Goal: Contribute content: Contribute content

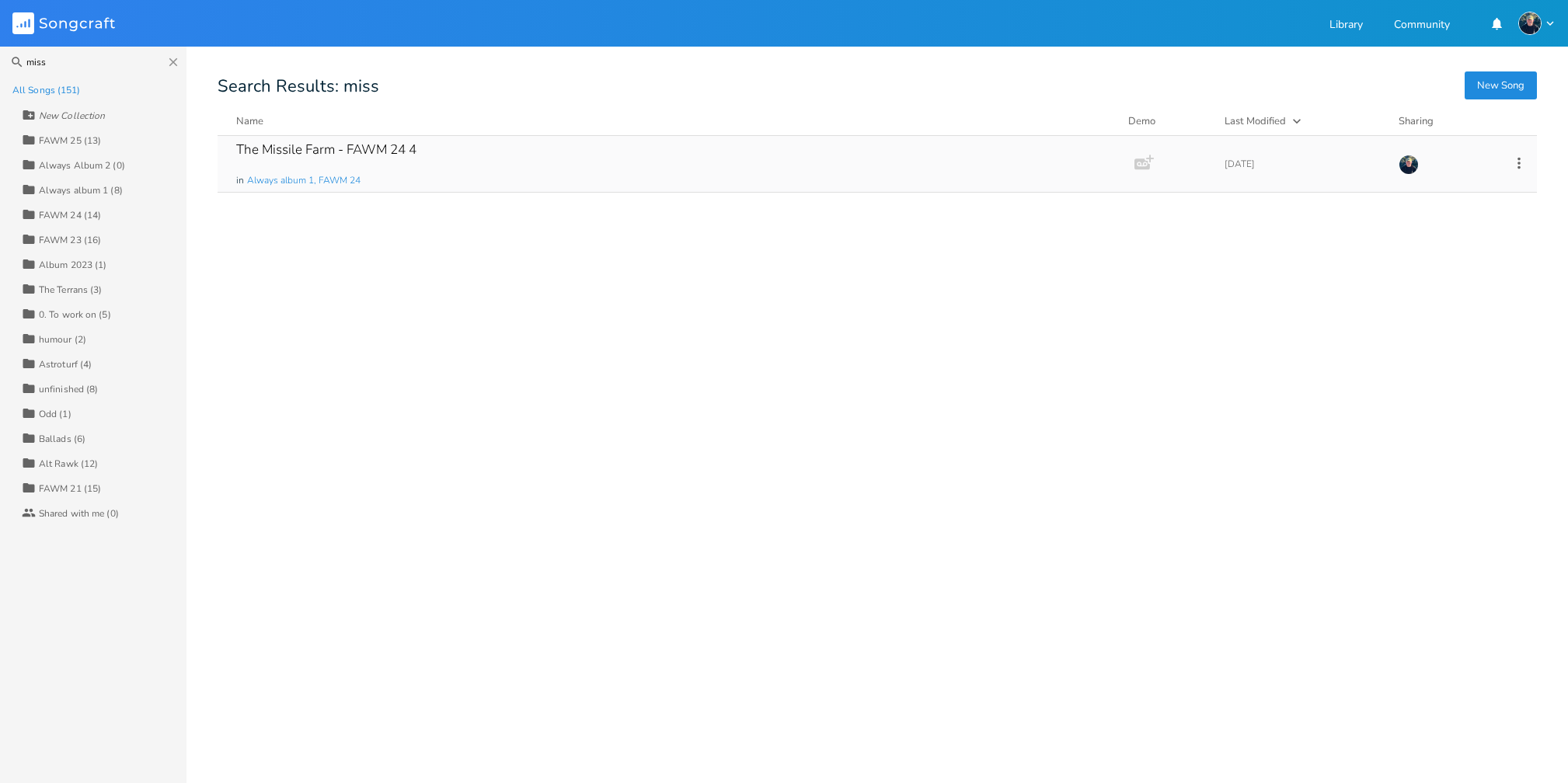
type input "miss"
click at [278, 145] on div "The Missile Farm - FAWM 24 4" at bounding box center [326, 149] width 180 height 14
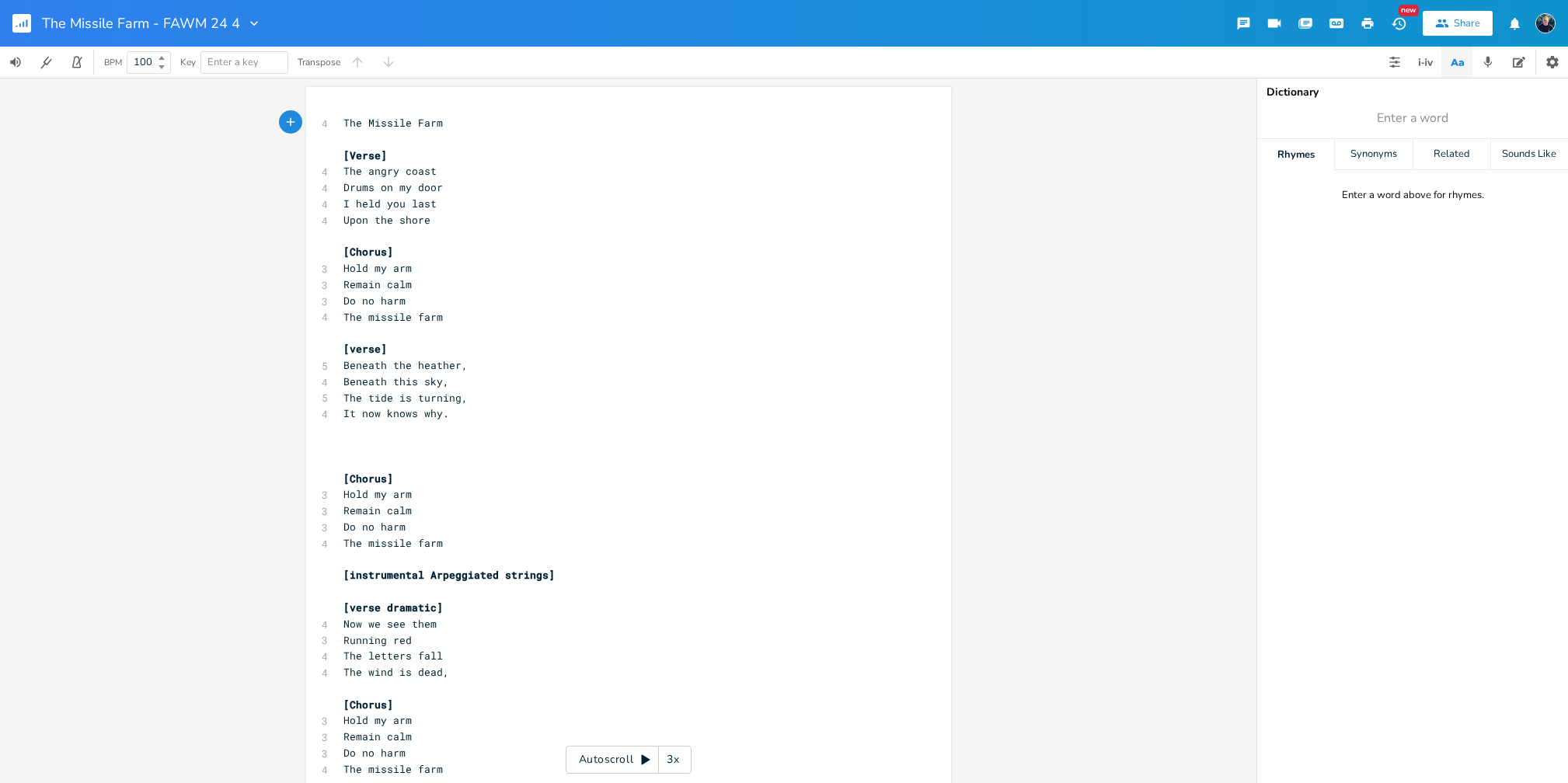
scroll to position [139, 0]
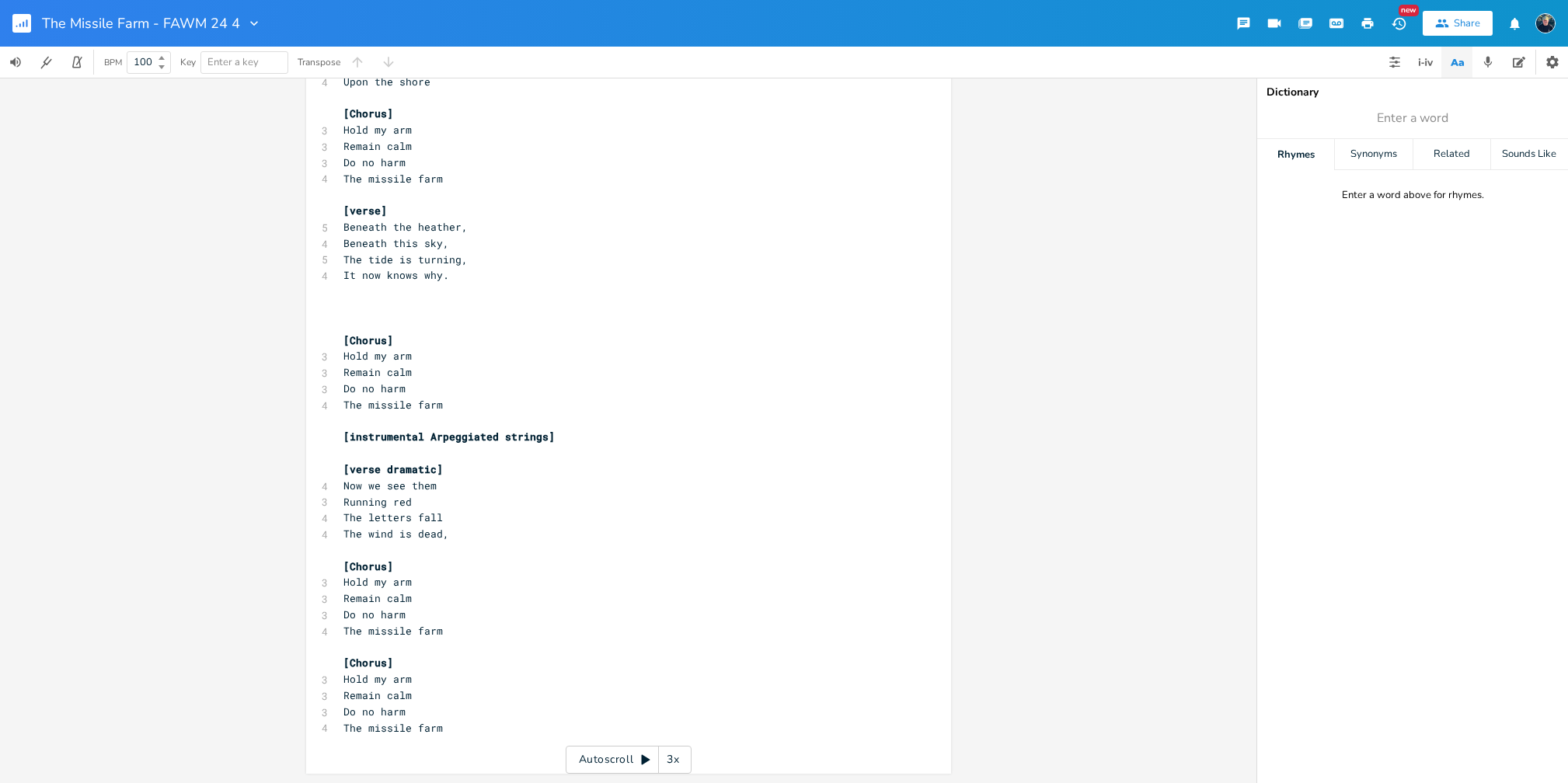
click at [539, 592] on pre "Remain calm" at bounding box center [621, 599] width 561 height 16
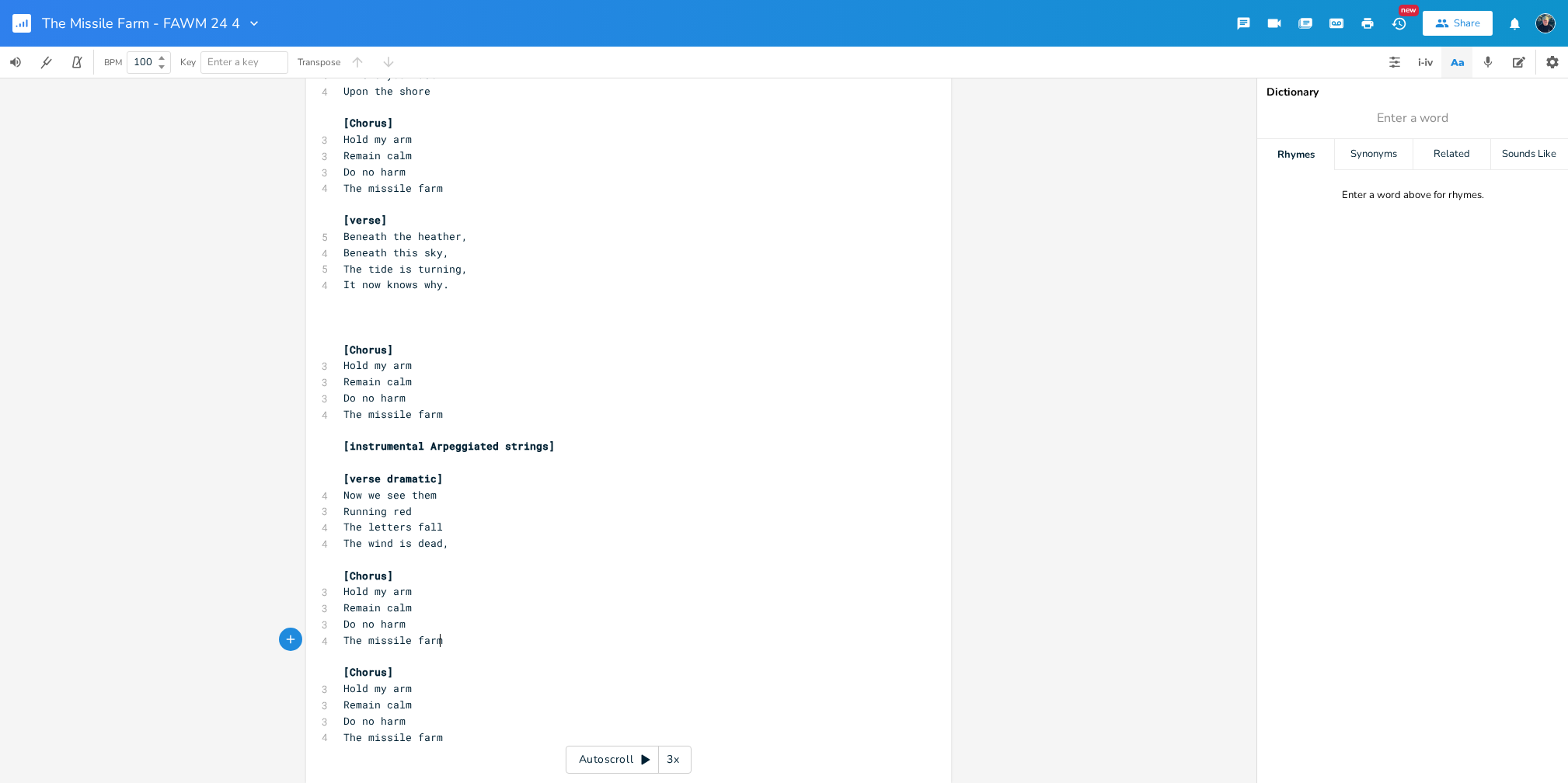
click at [450, 641] on pre "The missile farm" at bounding box center [621, 640] width 561 height 16
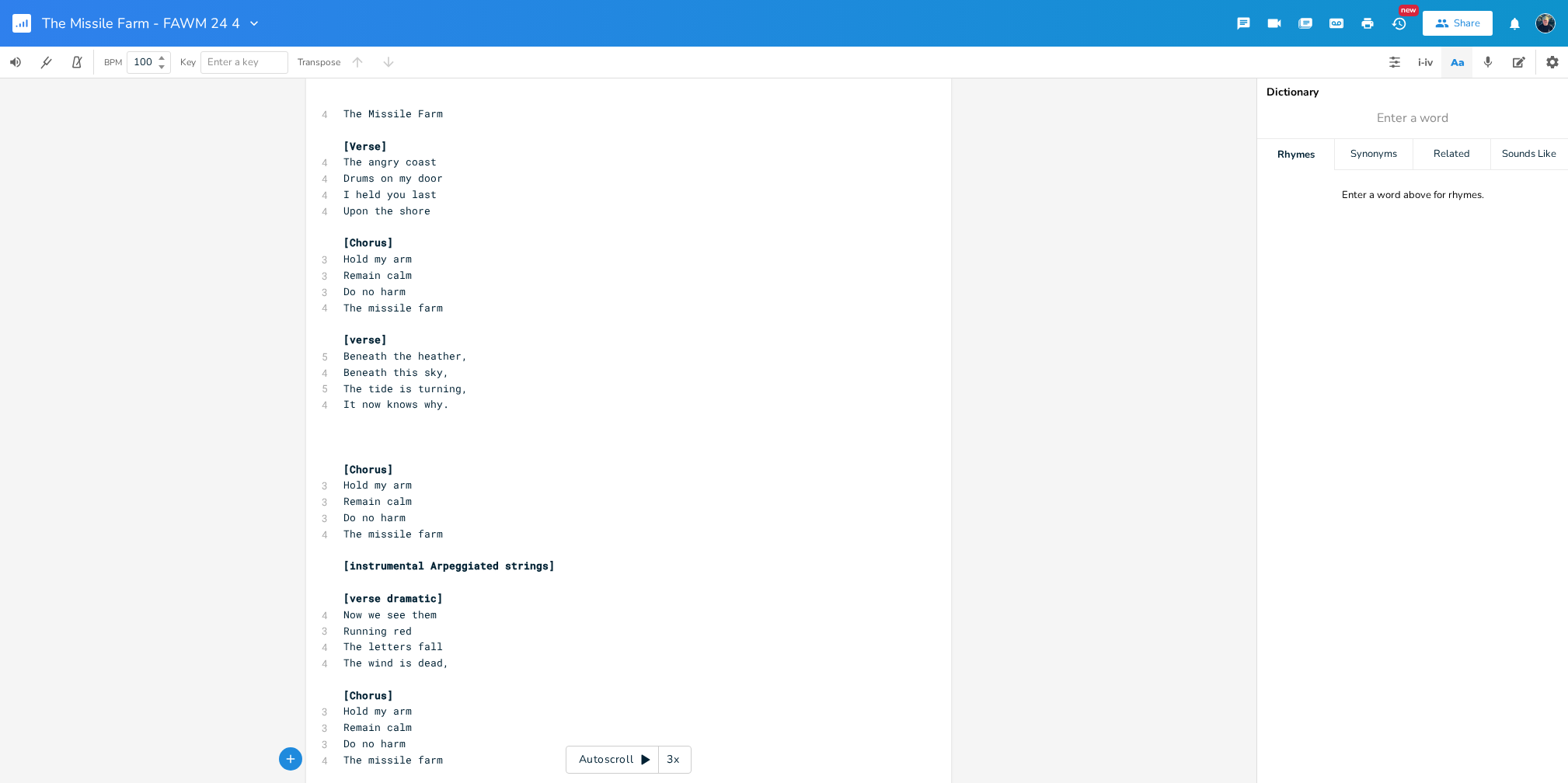
scroll to position [139, 0]
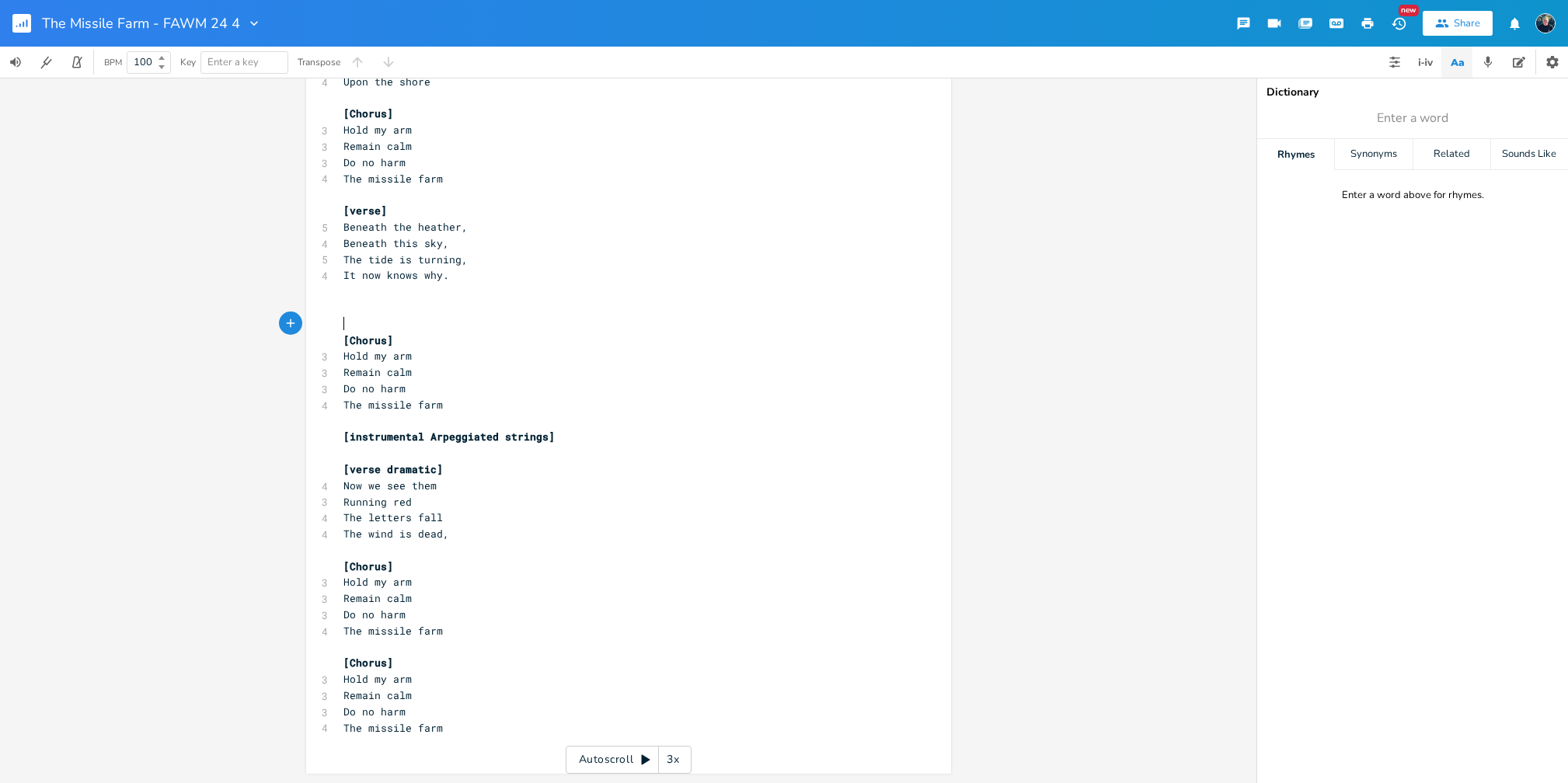
click at [403, 321] on pre "​" at bounding box center [621, 324] width 561 height 16
click at [471, 730] on pre "The missile farm" at bounding box center [621, 728] width 561 height 16
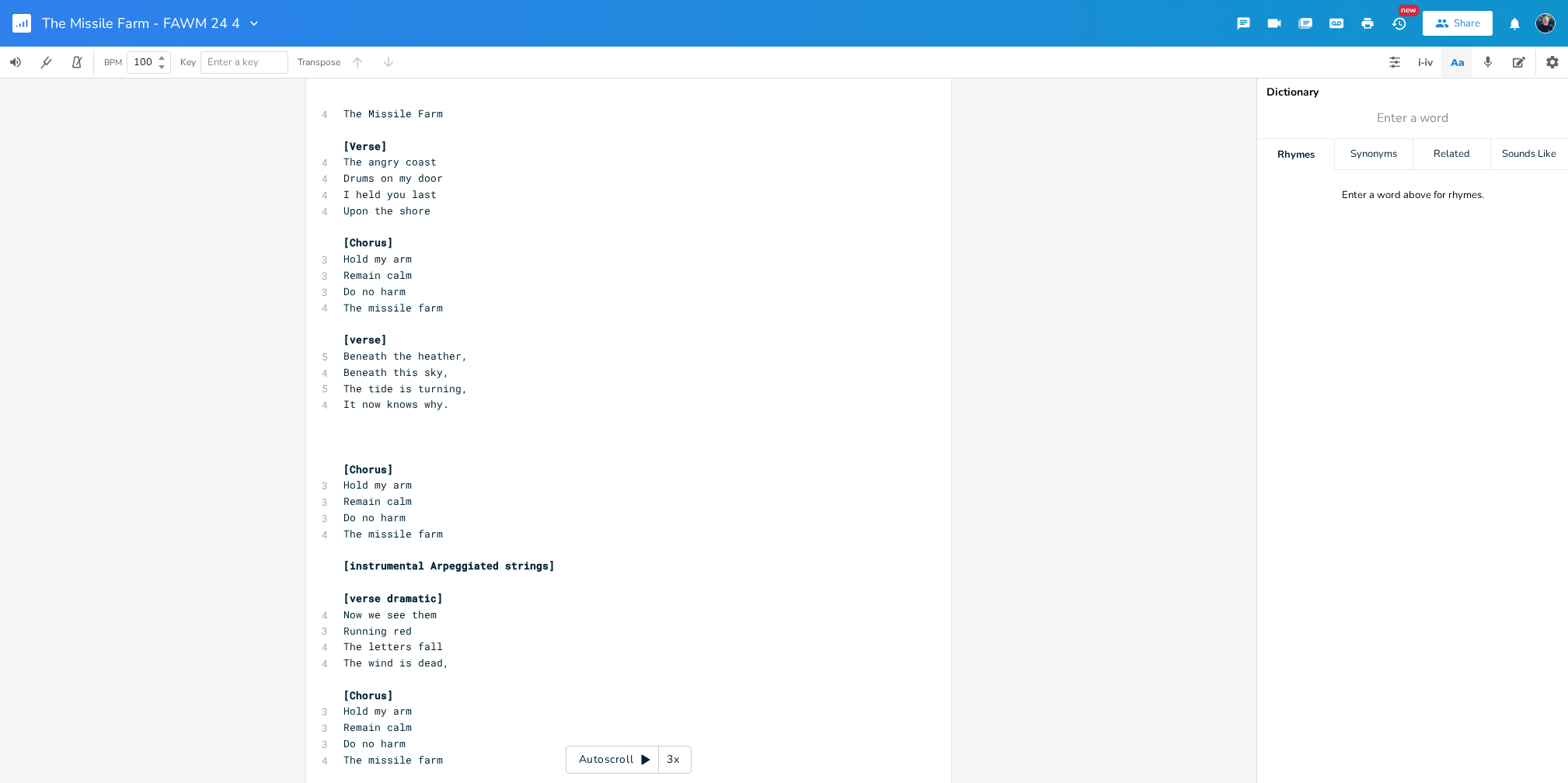
scroll to position [0, 0]
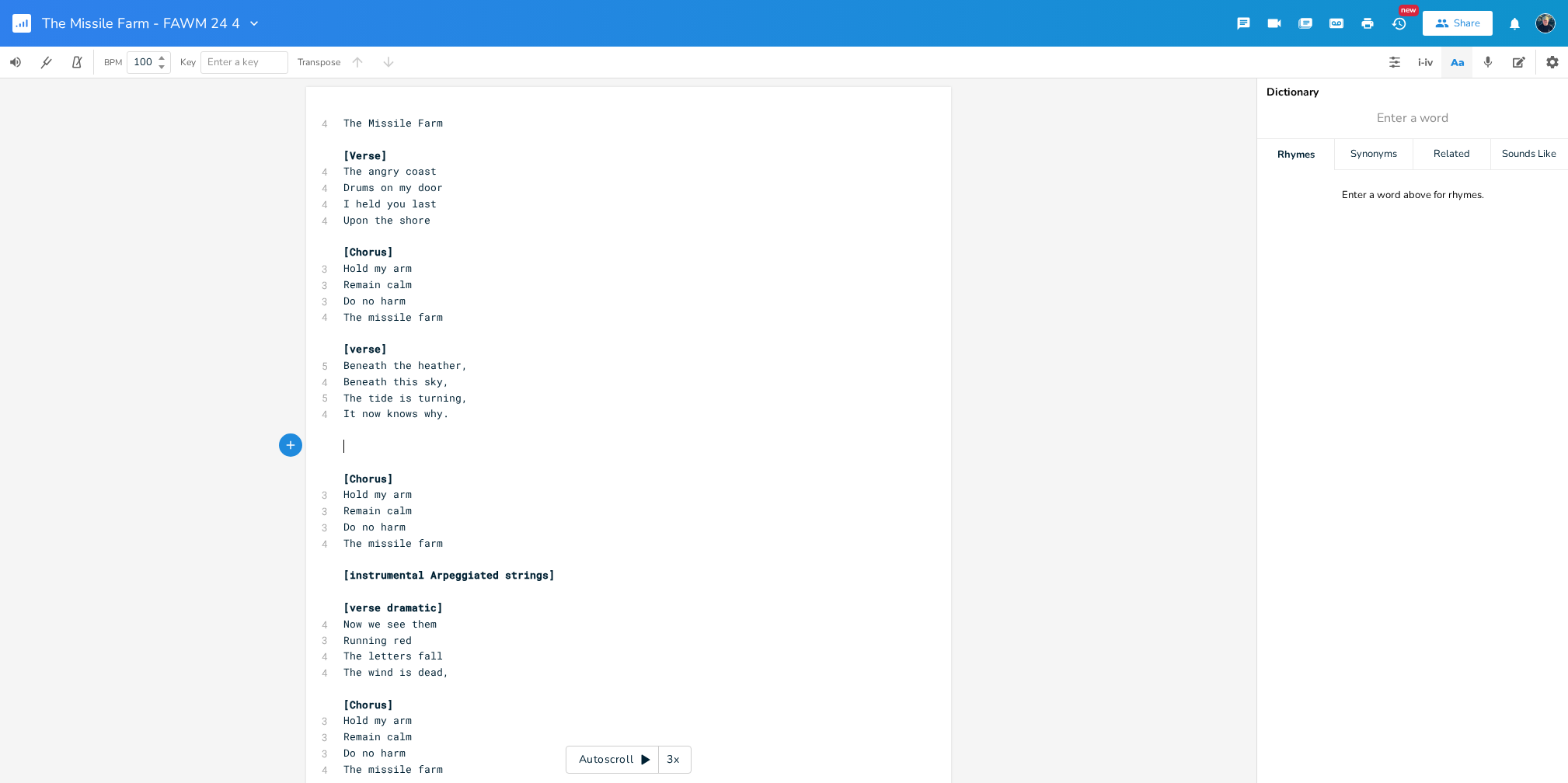
click at [381, 443] on pre "​" at bounding box center [621, 446] width 561 height 16
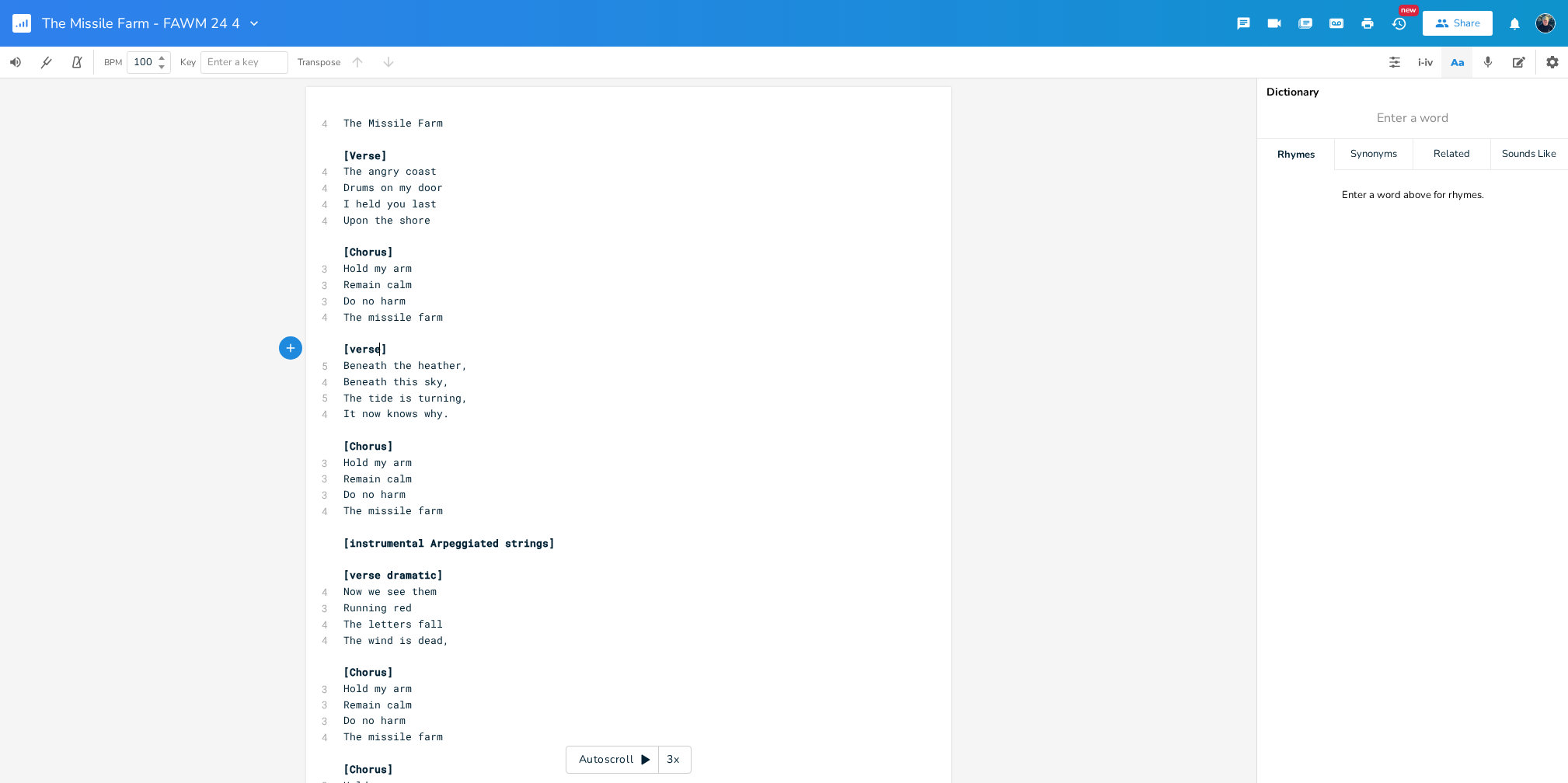
click at [374, 348] on span "[verse]" at bounding box center [365, 348] width 44 height 14
type textarea "2"
click at [381, 575] on span "[verse dramatic]" at bounding box center [393, 574] width 99 height 14
type textarea "3"
click at [489, 623] on pre "The letters fall" at bounding box center [621, 624] width 561 height 16
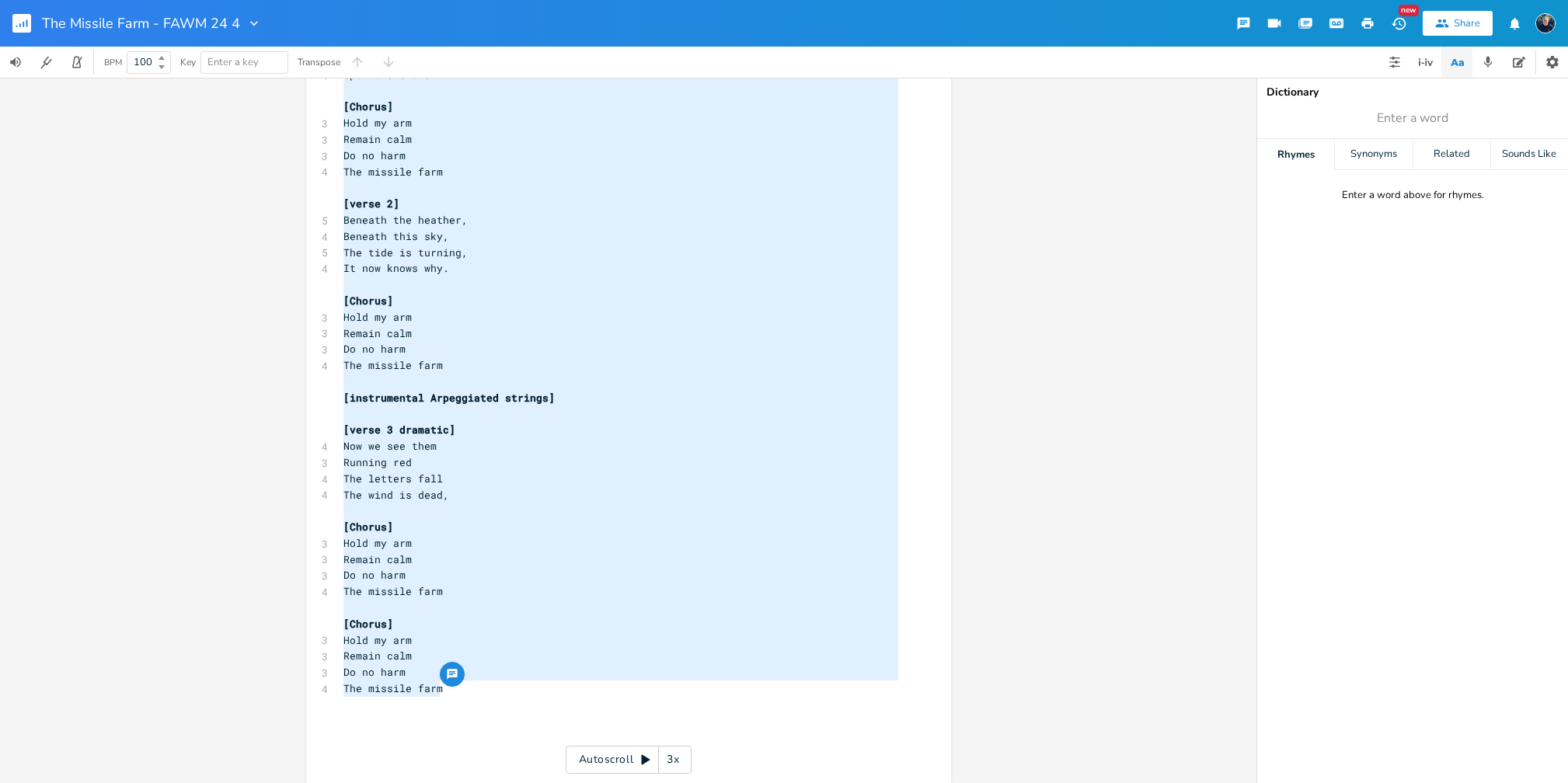
drag, startPoint x: 339, startPoint y: 150, endPoint x: 450, endPoint y: 696, distance: 557.2
click at [450, 696] on div "4 The Missile Farm ​ [Verse] 4 The angry coast 4 Drums on my door 4 I held you …" at bounding box center [621, 366] width 561 height 792
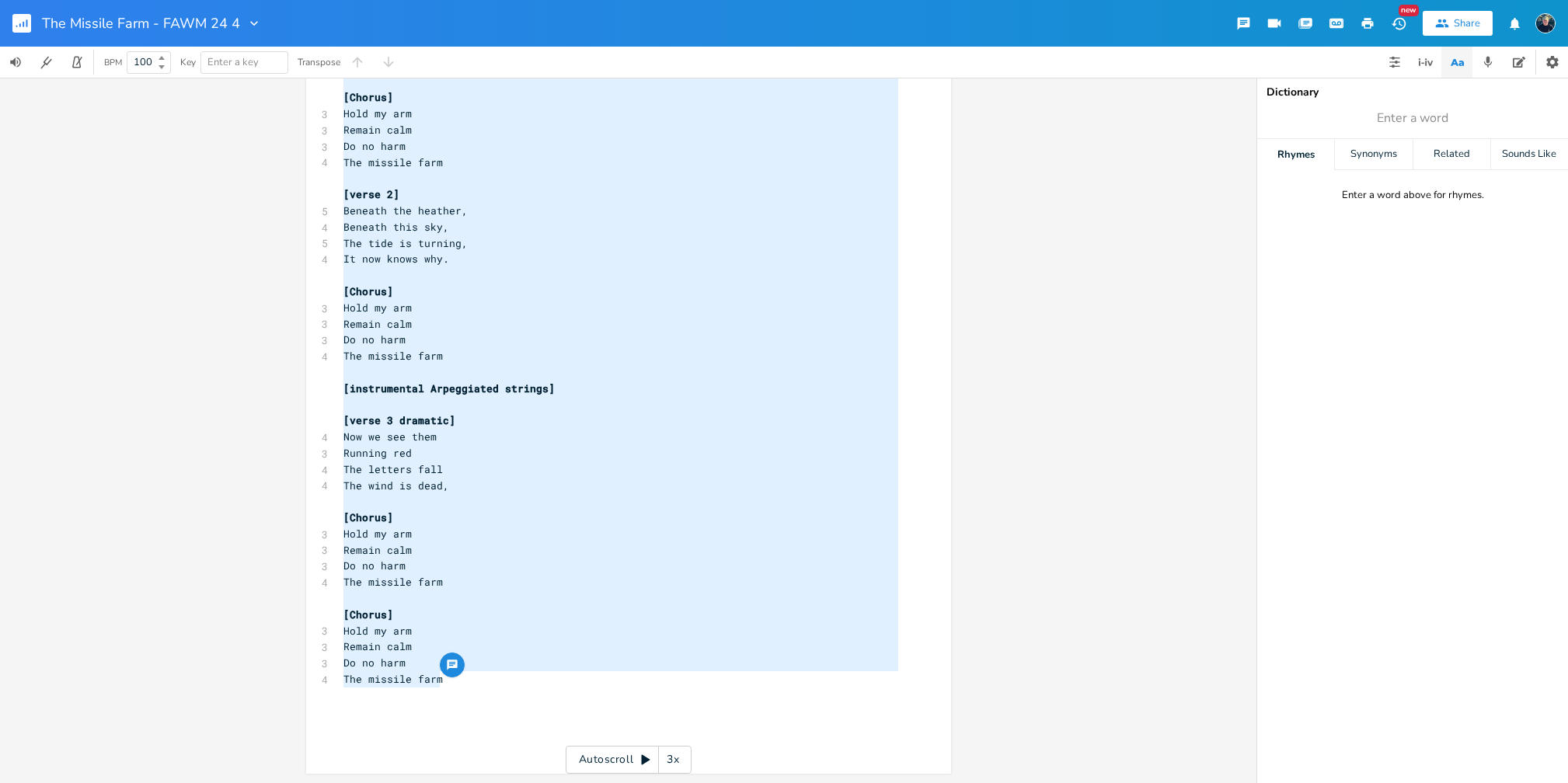
scroll to position [146, 0]
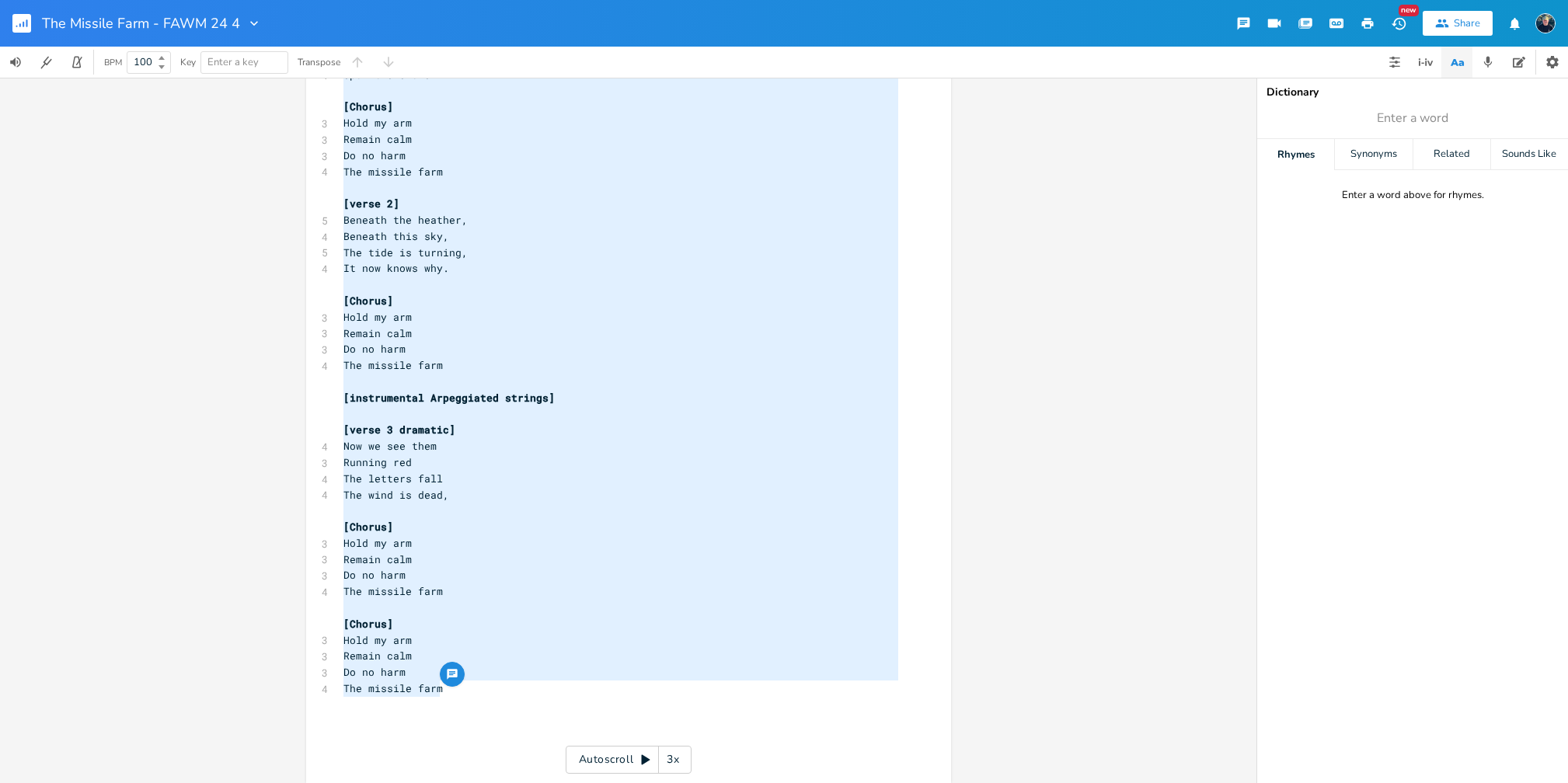
type textarea "[Verse] The angry coast Drums on my door I held you last Upon the shore [Chorus…"
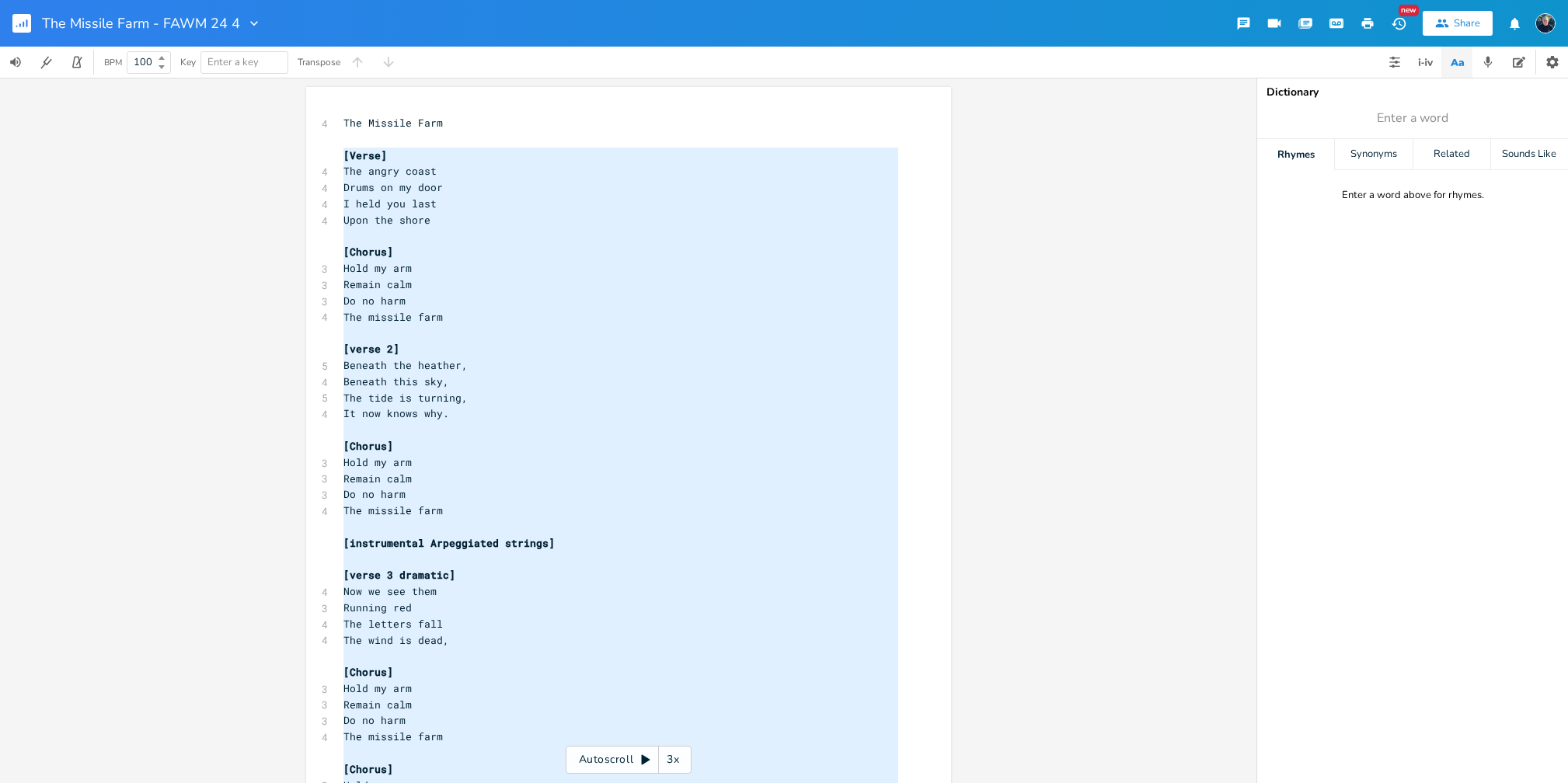
scroll to position [154, 0]
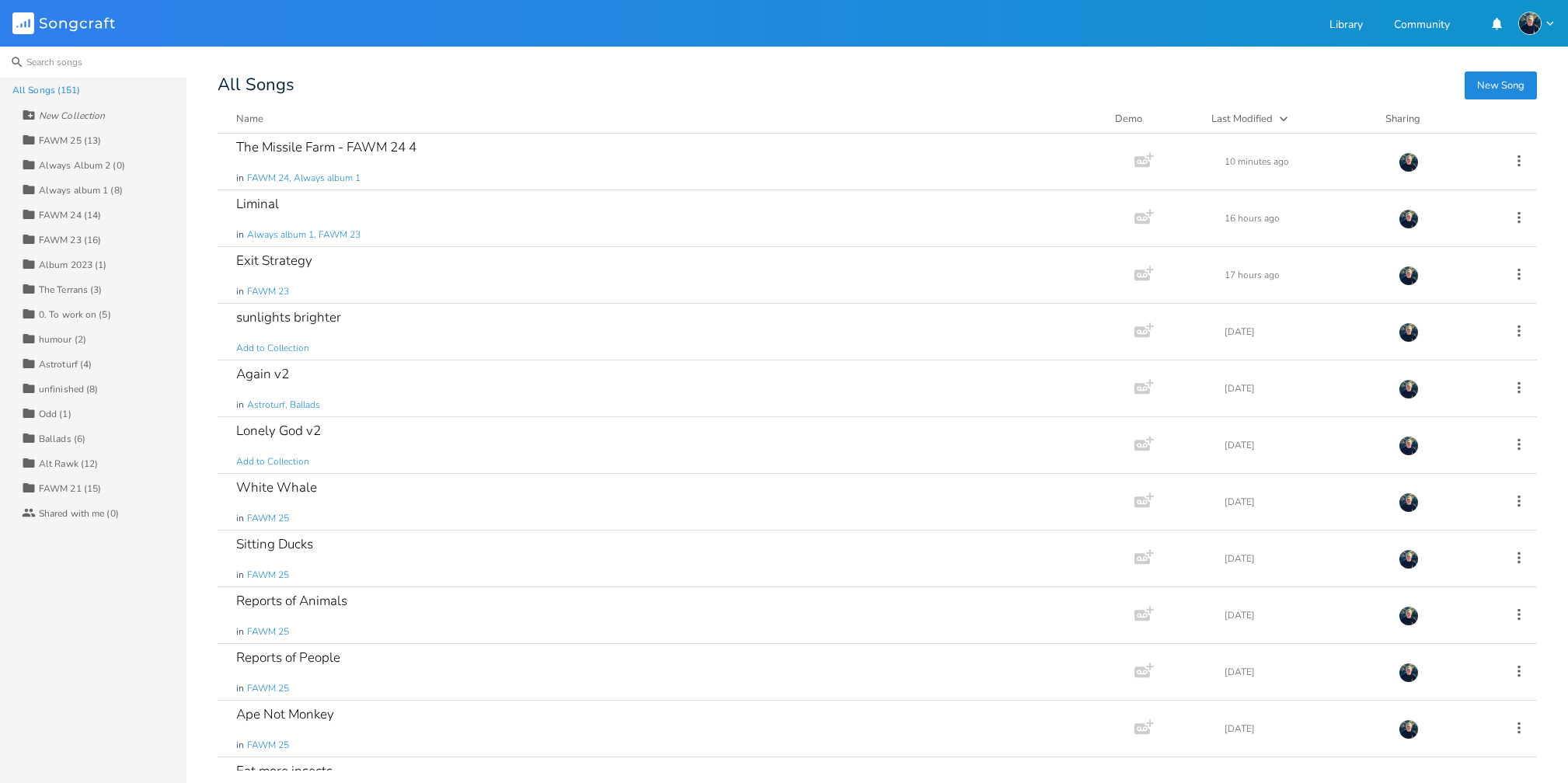
click at [93, 57] on input at bounding box center [93, 62] width 186 height 31
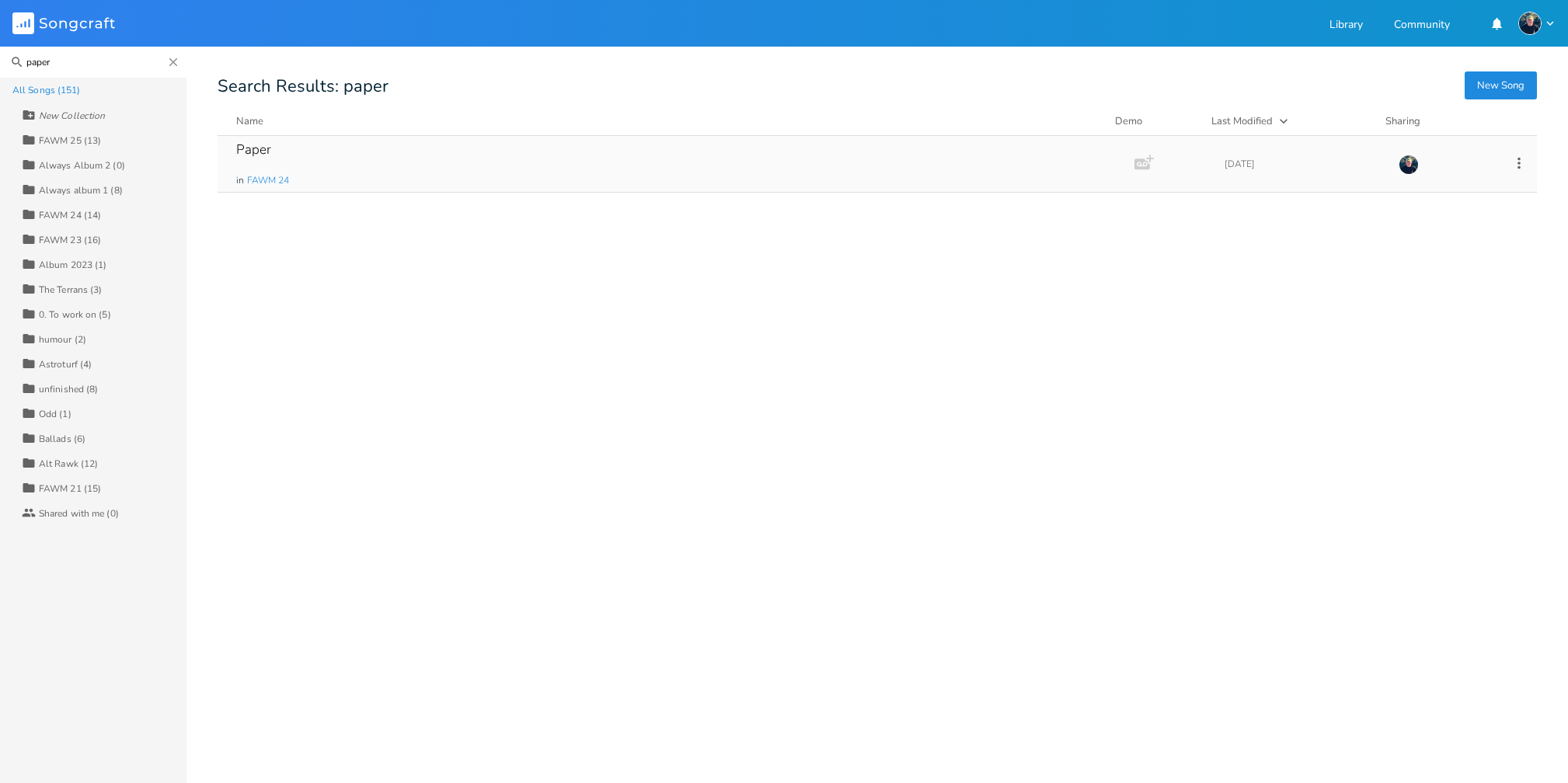
type input "paper"
click at [259, 144] on div "Paper" at bounding box center [253, 149] width 35 height 14
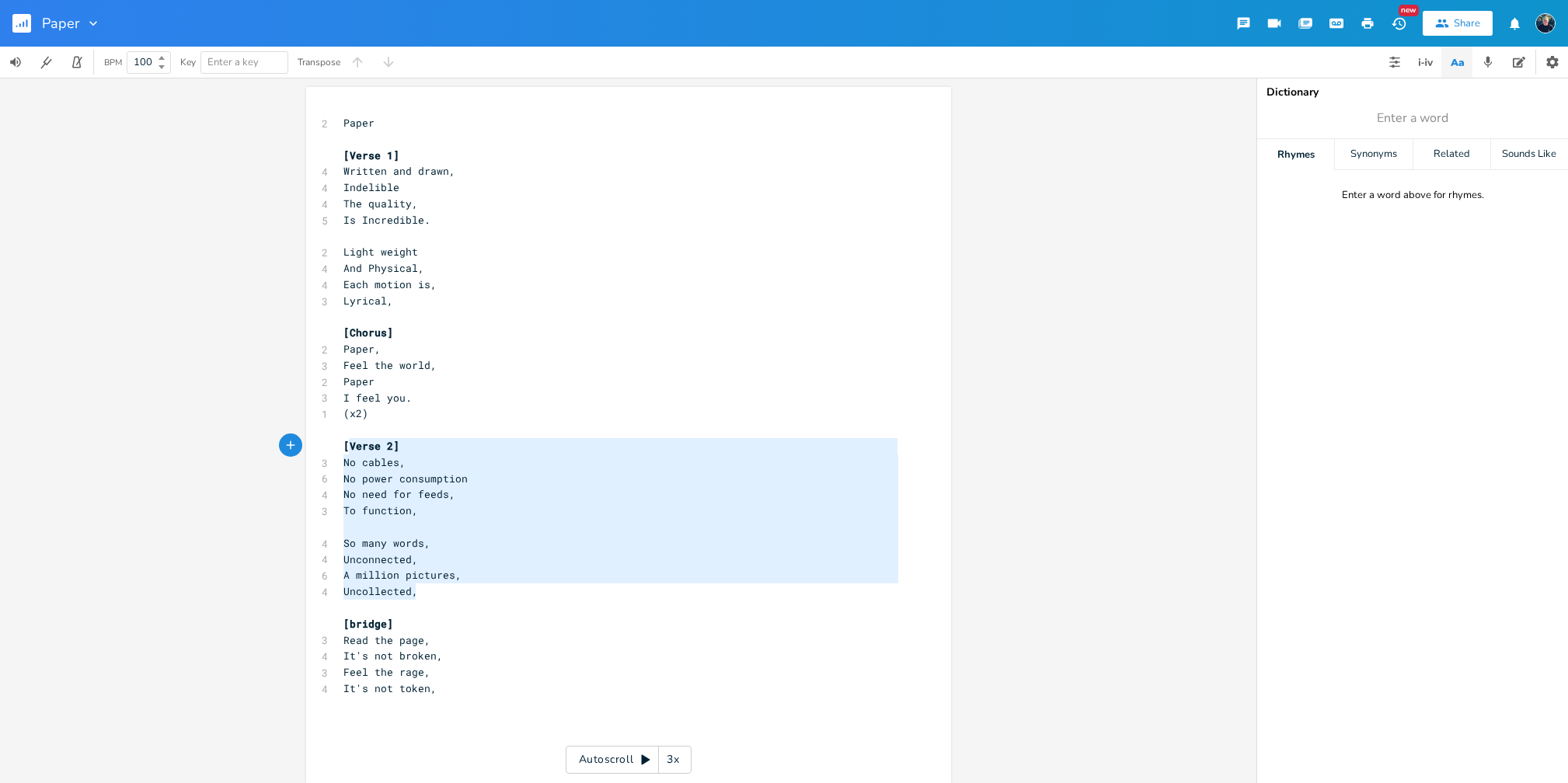
type textarea "[Verse 2] No cables, No power consumption No need for feeds, To function, So ma…"
drag, startPoint x: 420, startPoint y: 595, endPoint x: 339, endPoint y: 442, distance: 173.1
click at [341, 442] on div "2 Paper ​ [Verse 1] 4 Written and drawn, 4 Indelible 4 The quality, 5 Is Incred…" at bounding box center [621, 439] width 561 height 646
click at [396, 409] on pre "(x2)" at bounding box center [621, 413] width 561 height 16
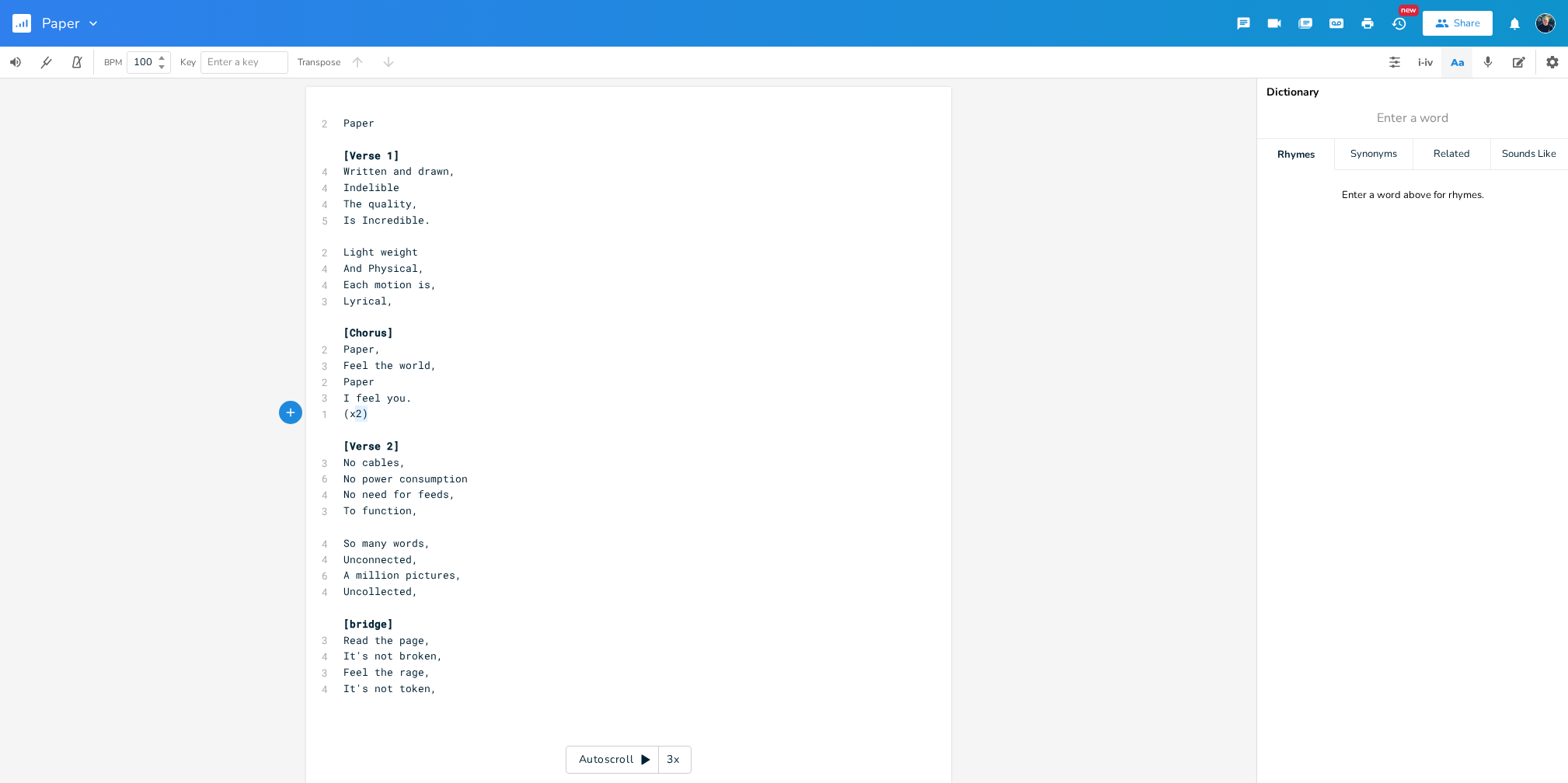
type textarea "(x2)"
drag, startPoint x: 377, startPoint y: 414, endPoint x: 326, endPoint y: 412, distance: 51.0
click at [326, 412] on div "(x2) x 2 Paper ​ [Verse 1] 4 Written and drawn, 4 Indelible 4 The quality, 5 Is…" at bounding box center [628, 435] width 645 height 696
click at [498, 376] on pre "Paper" at bounding box center [621, 381] width 561 height 16
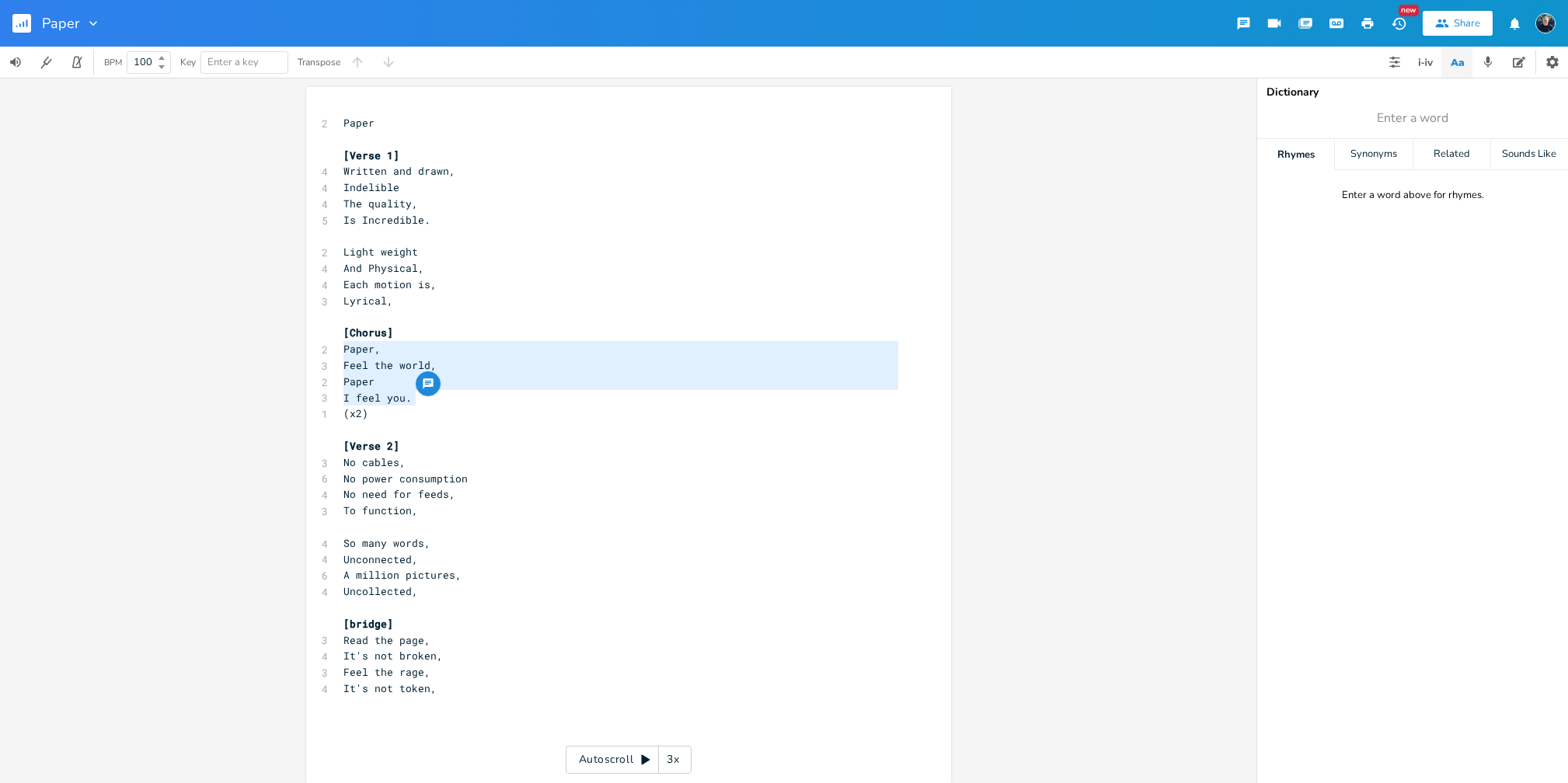
type textarea "[Chorus] Paper, Feel the world, Paper I feel you."
drag, startPoint x: 443, startPoint y: 402, endPoint x: 334, endPoint y: 334, distance: 128.5
click at [334, 334] on div "[Chorus] Paper, Feel the world, Paper I feel you. x 2 Paper ​ [Verse 1] 4 Writt…" at bounding box center [628, 435] width 645 height 696
click at [419, 426] on pre "​" at bounding box center [621, 430] width 561 height 16
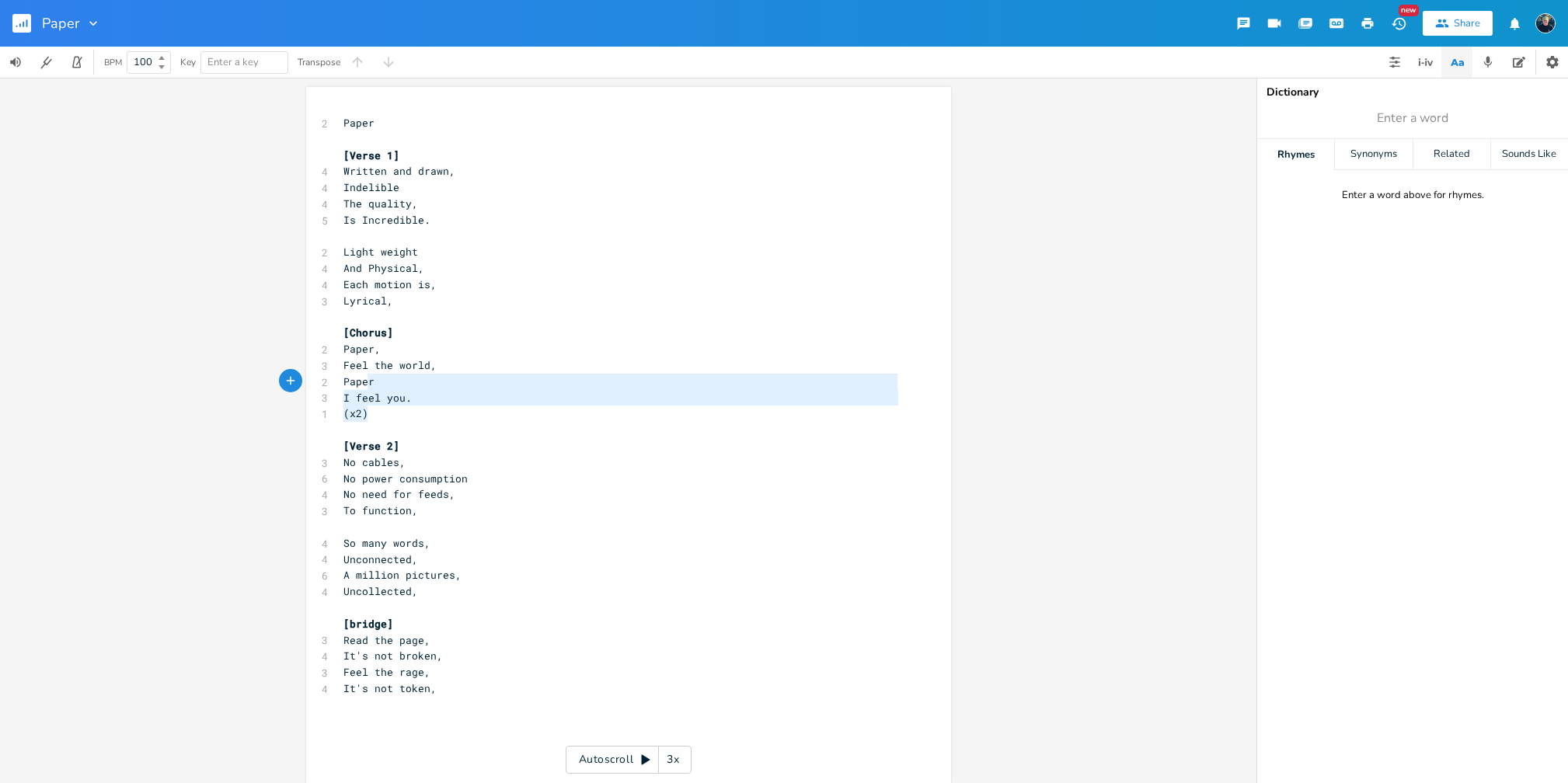
type textarea "Feel the world, Paper I feel you. (x2)"
drag, startPoint x: 415, startPoint y: 408, endPoint x: 329, endPoint y: 360, distance: 98.5
click at [329, 360] on div "Feel the world, Paper I feel you. (x2) x 2 Paper ​ [Verse 1] 4 Written and draw…" at bounding box center [628, 435] width 645 height 696
click at [392, 380] on pre "Paper" at bounding box center [621, 381] width 561 height 16
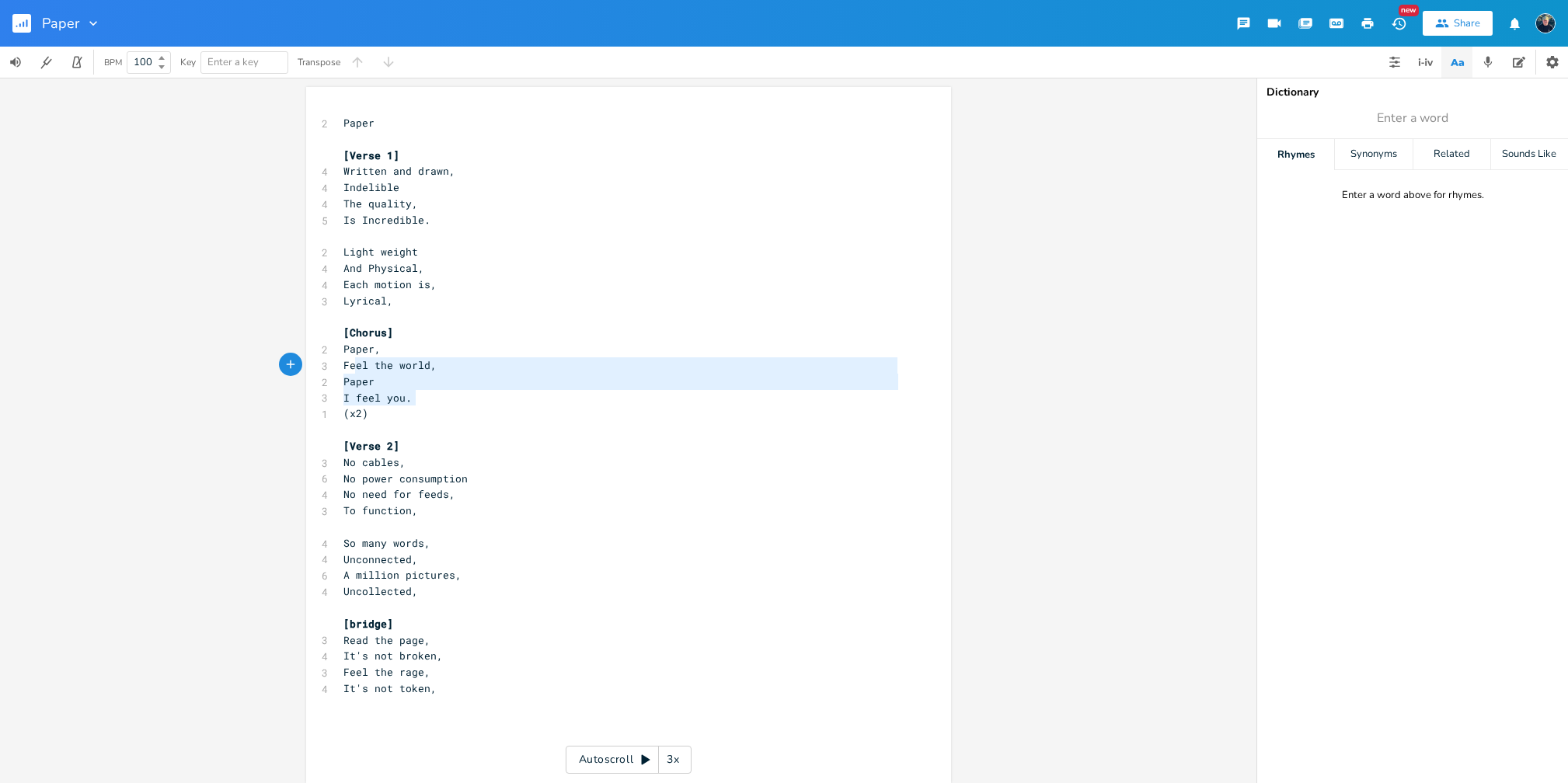
type textarea "Paper, Feel the world, Paper I feel you."
drag, startPoint x: 412, startPoint y: 399, endPoint x: 333, endPoint y: 354, distance: 90.9
click at [333, 354] on div "Paper, Feel the world, Paper I feel you. x 2 Paper ​ [Verse 1] 4 Written and dr…" at bounding box center [628, 435] width 645 height 696
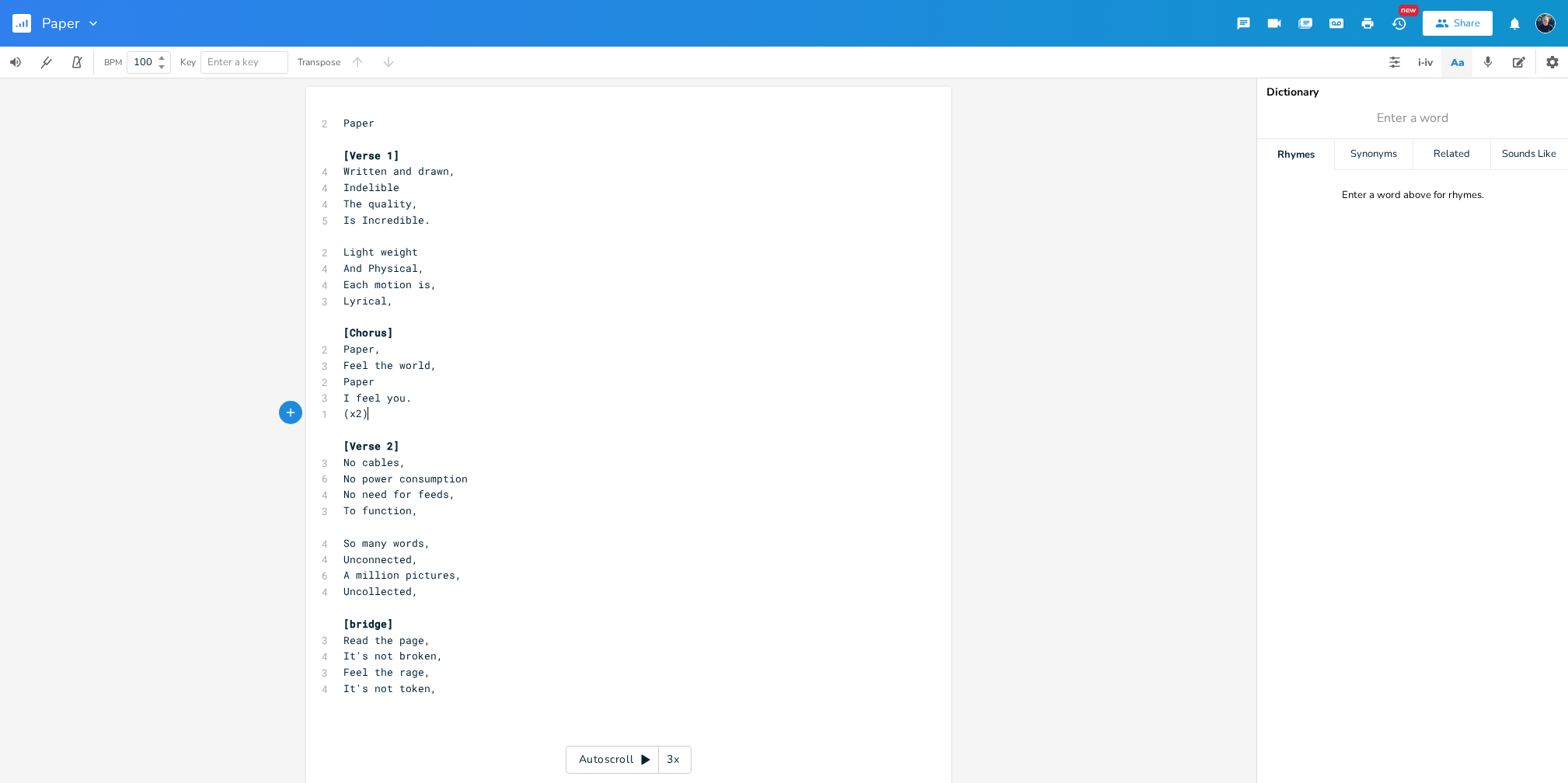
click at [375, 411] on pre "(x2)" at bounding box center [621, 413] width 561 height 16
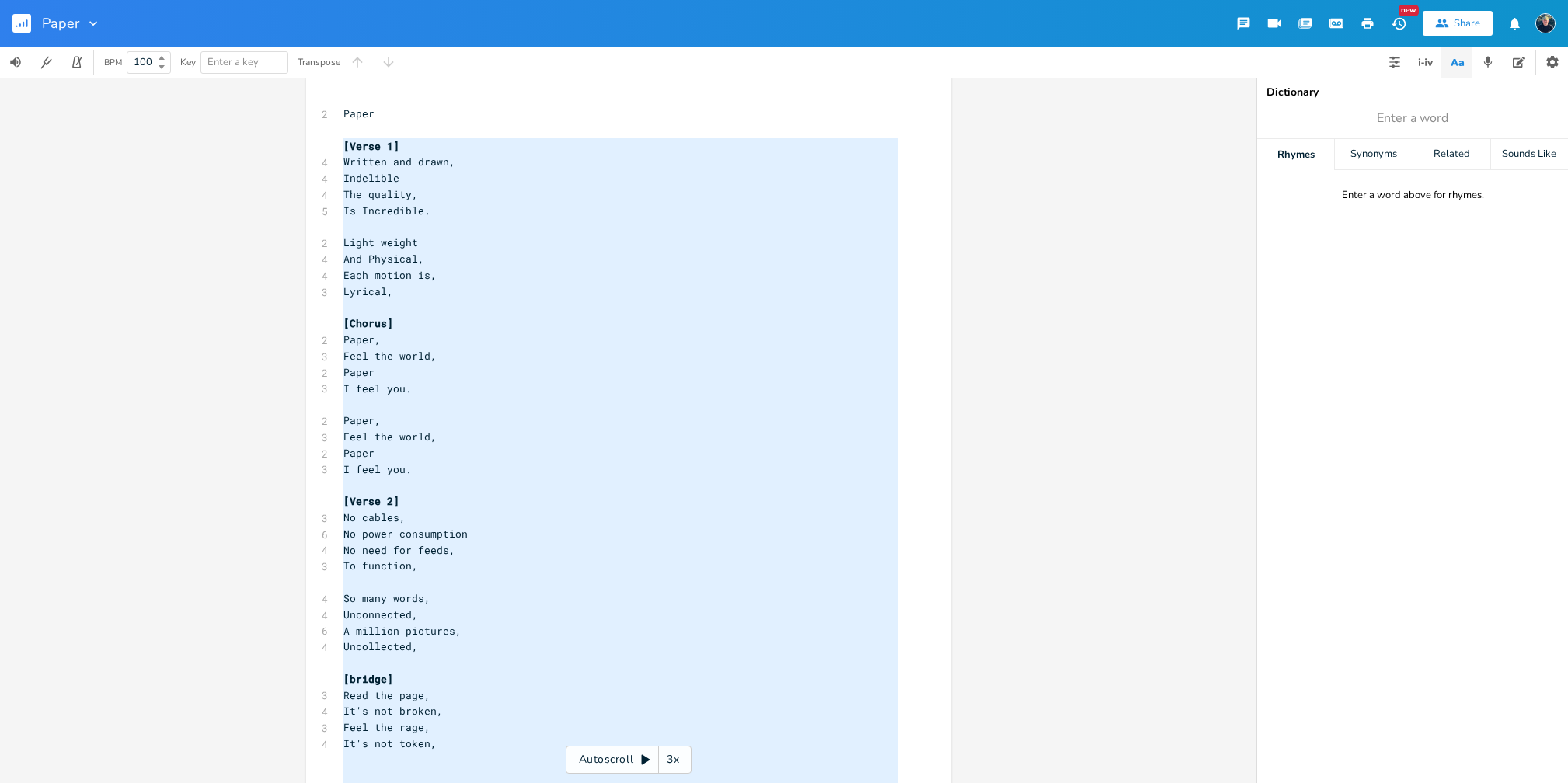
scroll to position [49, 0]
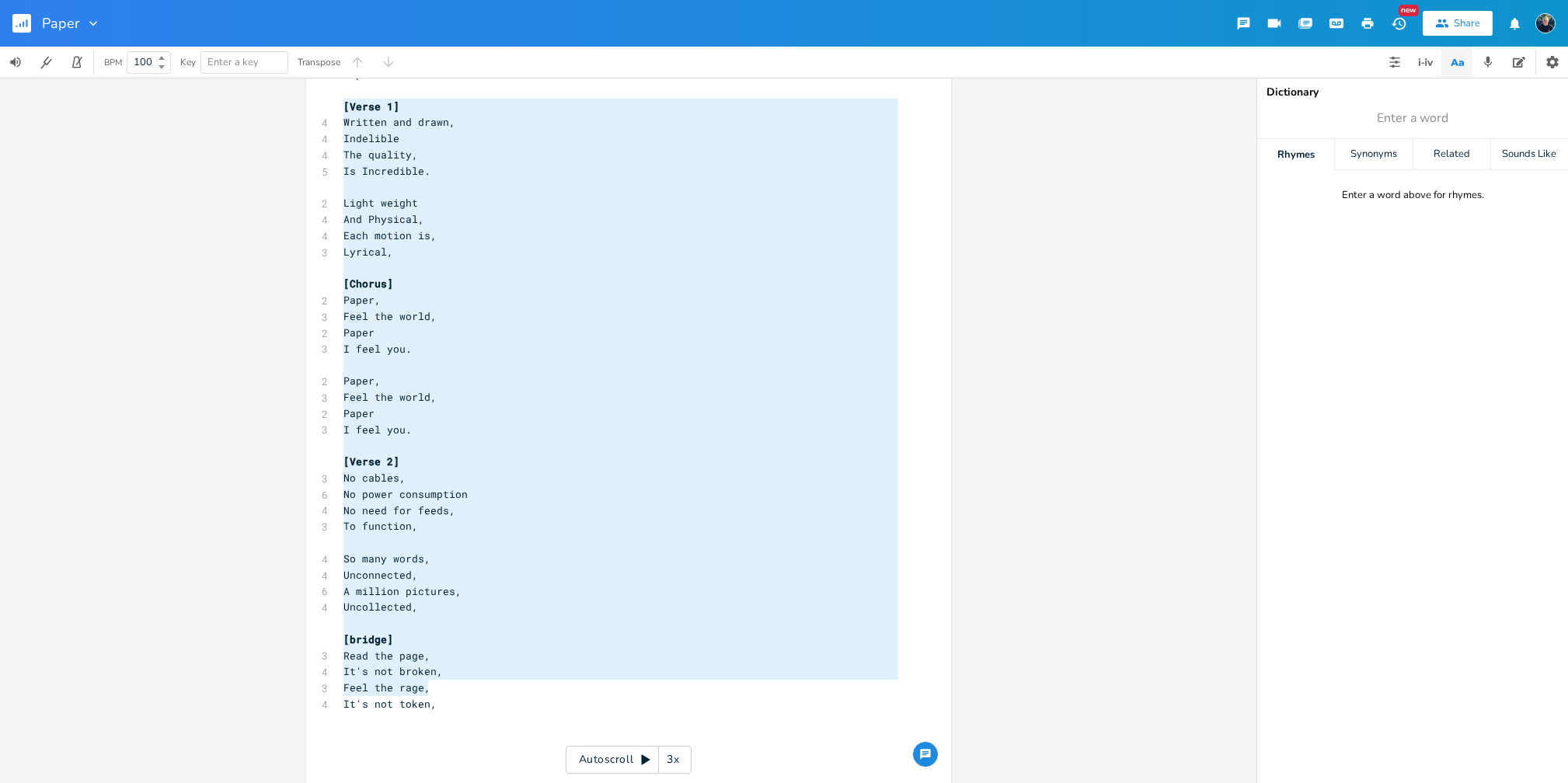
type textarea "[Verse 1] Written and drawn, Indelible The quality, Is Incredible. Light weight…"
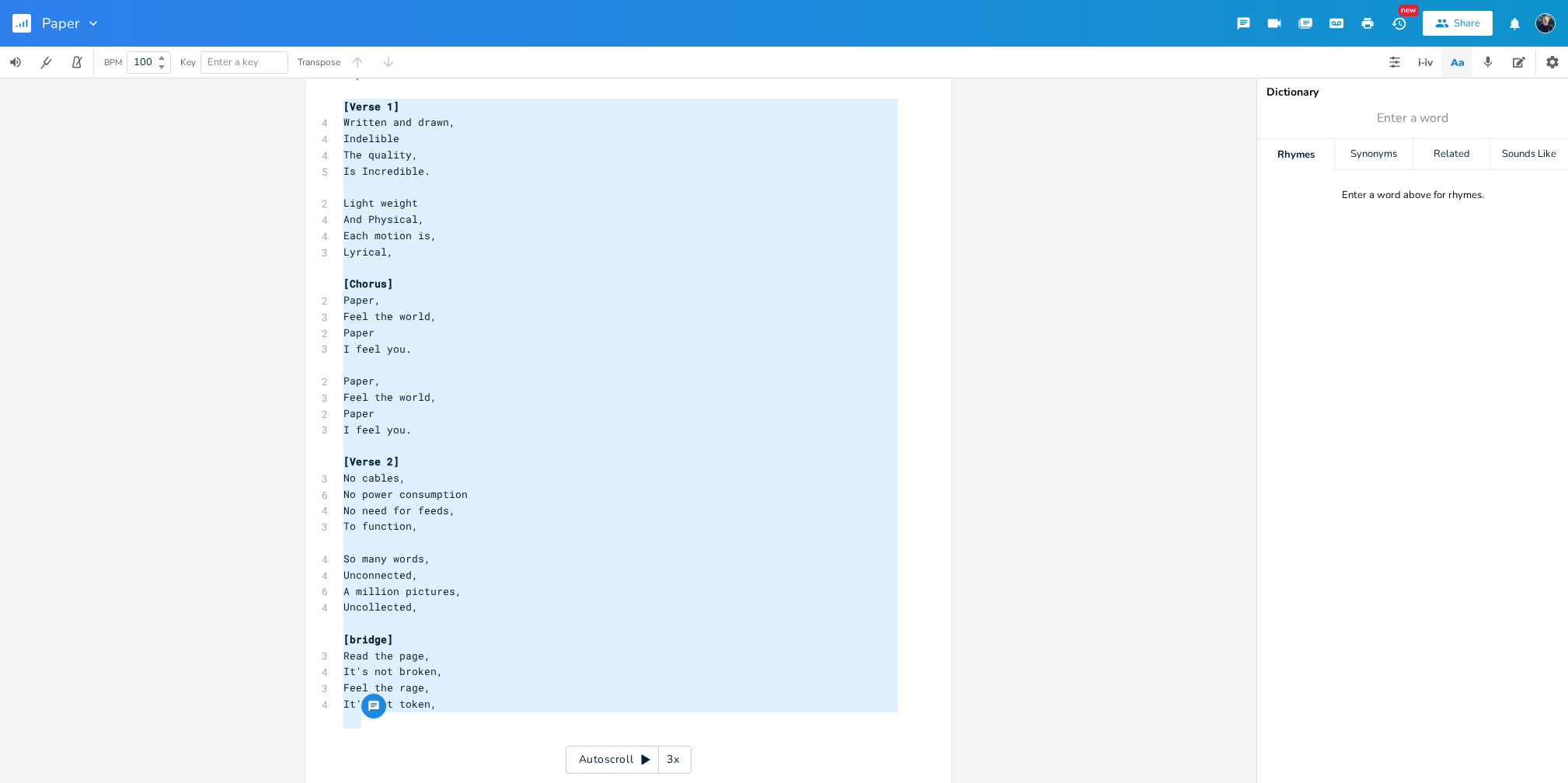
drag, startPoint x: 338, startPoint y: 151, endPoint x: 474, endPoint y: 719, distance: 584.1
click at [474, 719] on div "2 Paper ​ [Verse 1] 4 Written and drawn, 4 Indelible 4 The quality, 5 Is Incred…" at bounding box center [621, 421] width 561 height 711
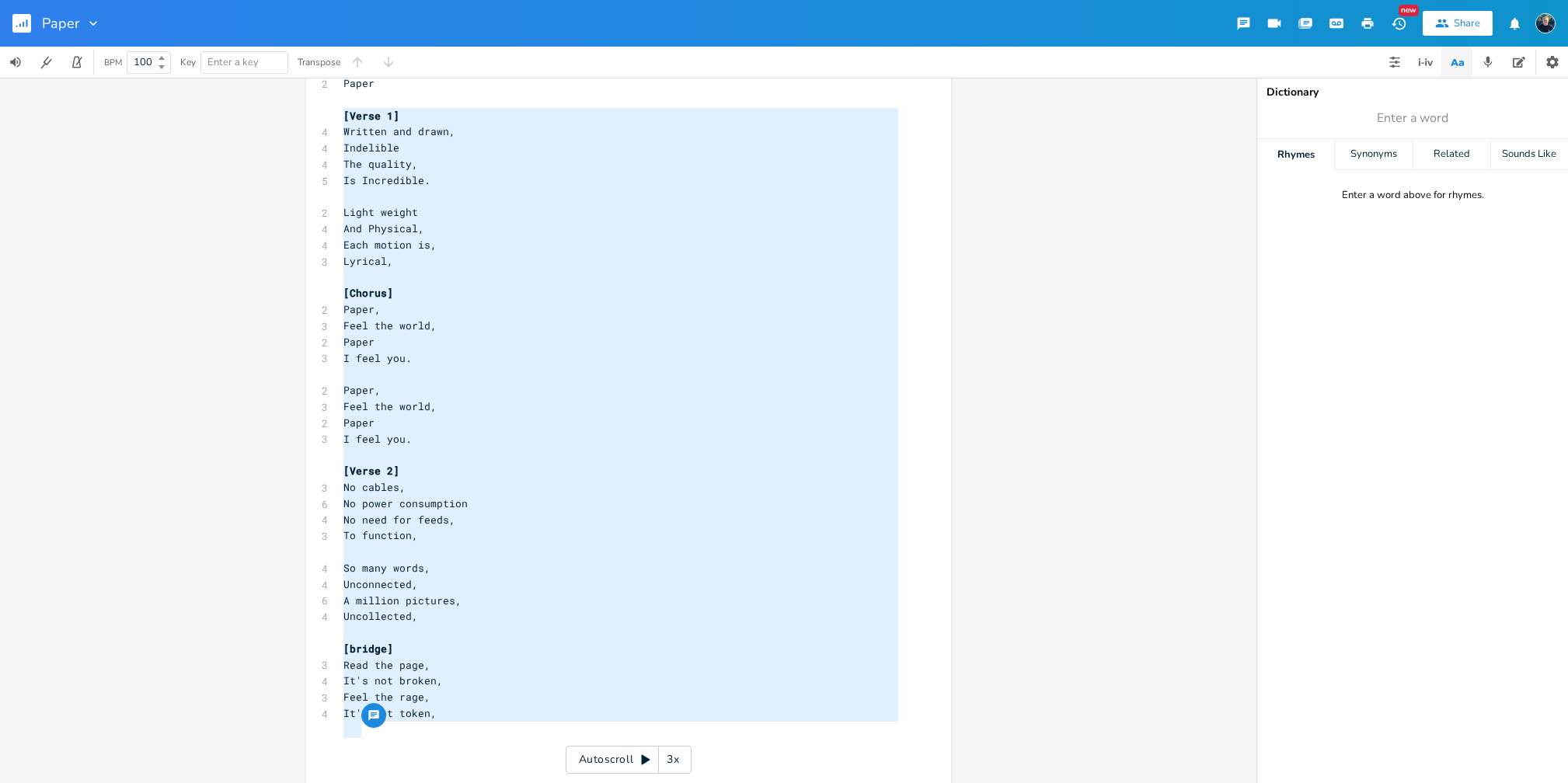
click at [452, 599] on span "A million pictures," at bounding box center [403, 601] width 118 height 14
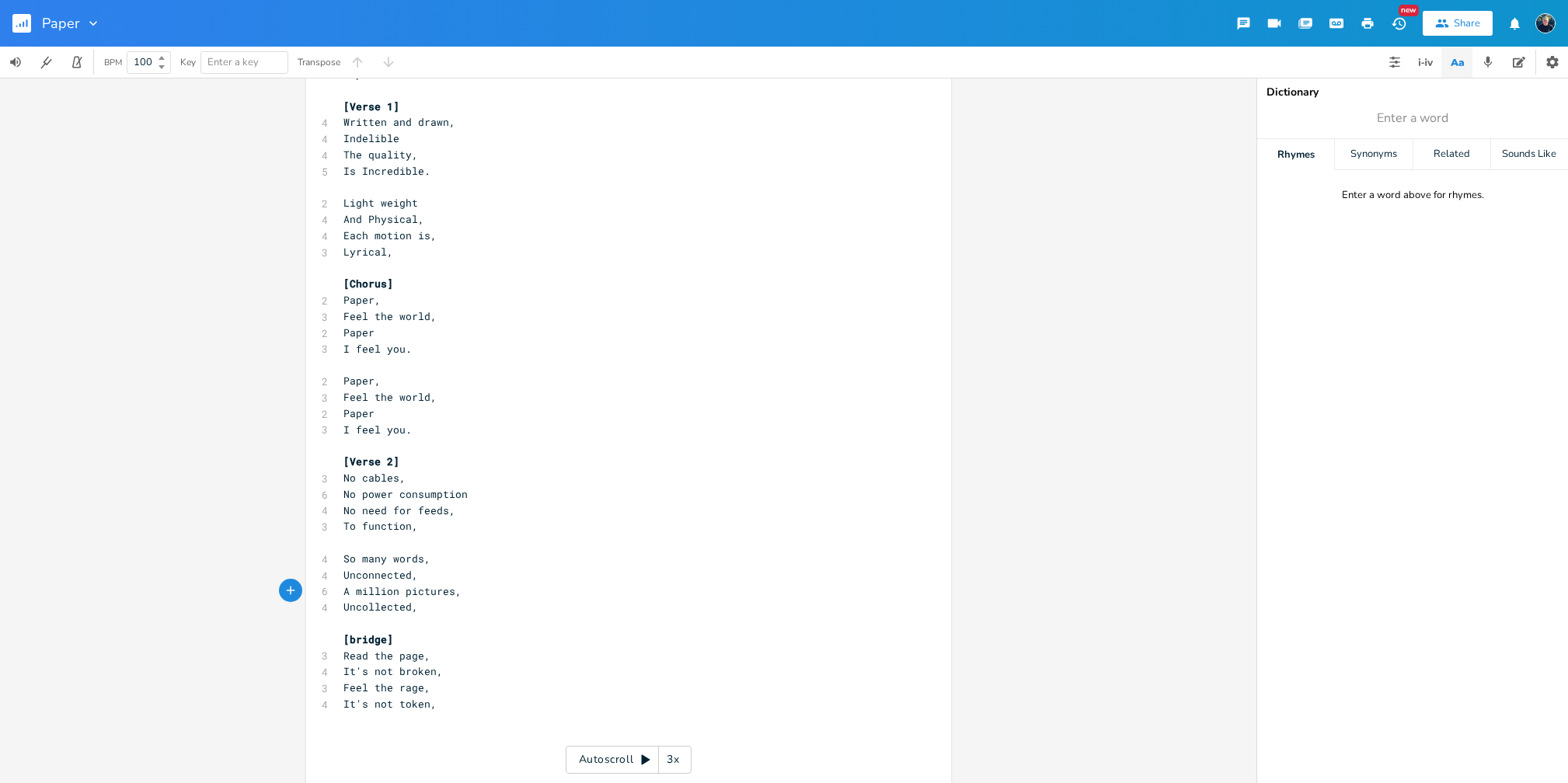
scroll to position [39, 0]
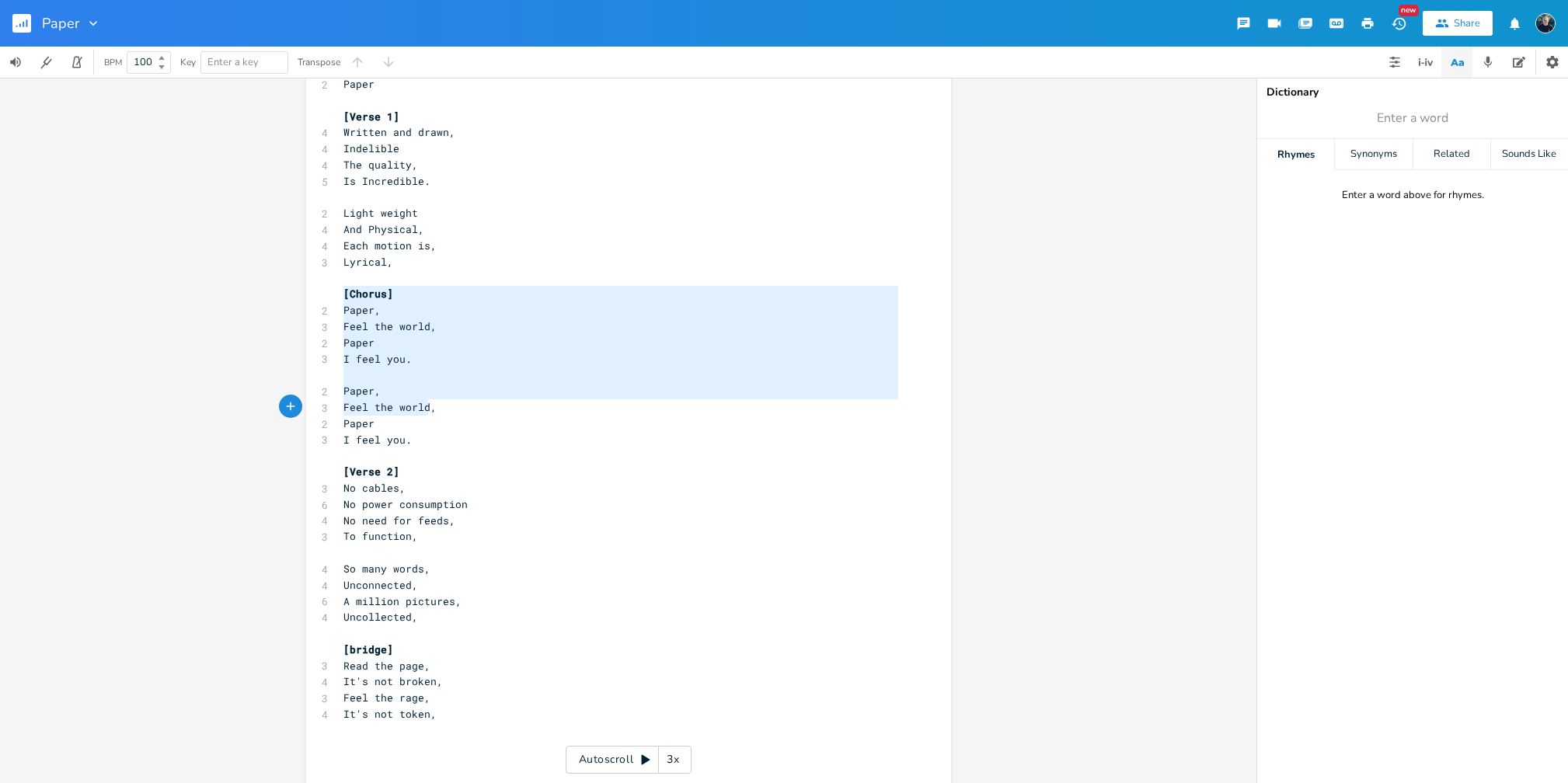
type textarea "[Chorus] Paper, Feel the world, Paper I feel you. Paper, Feel the world, Paper …"
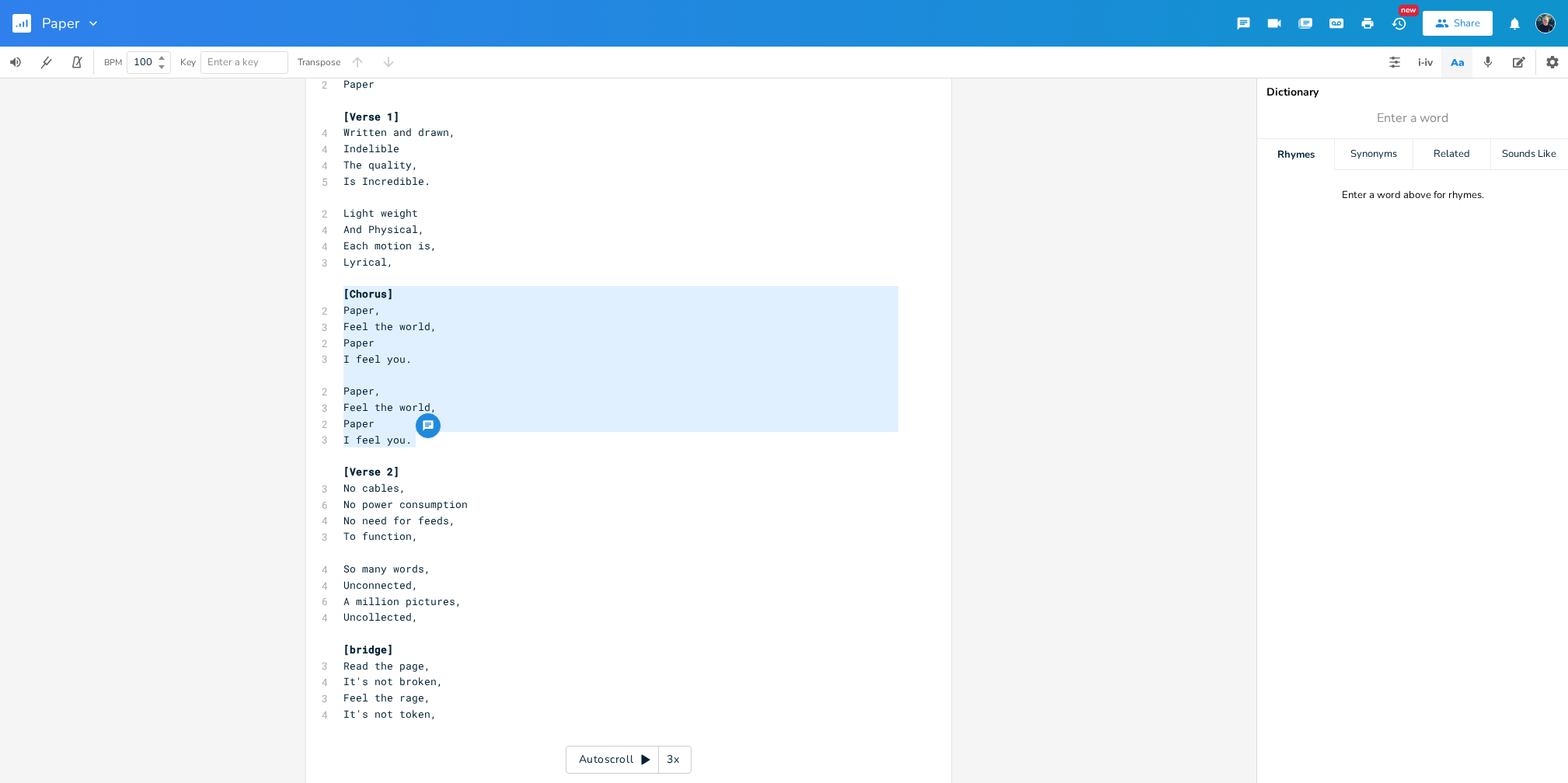
drag, startPoint x: 339, startPoint y: 291, endPoint x: 430, endPoint y: 439, distance: 173.7
click at [430, 439] on div "2 Paper ​ [Verse 1] 4 Written and drawn, 4 Indelible 4 The quality, 5 Is Incred…" at bounding box center [621, 431] width 561 height 711
click at [441, 623] on pre "Uncollected," at bounding box center [621, 617] width 561 height 16
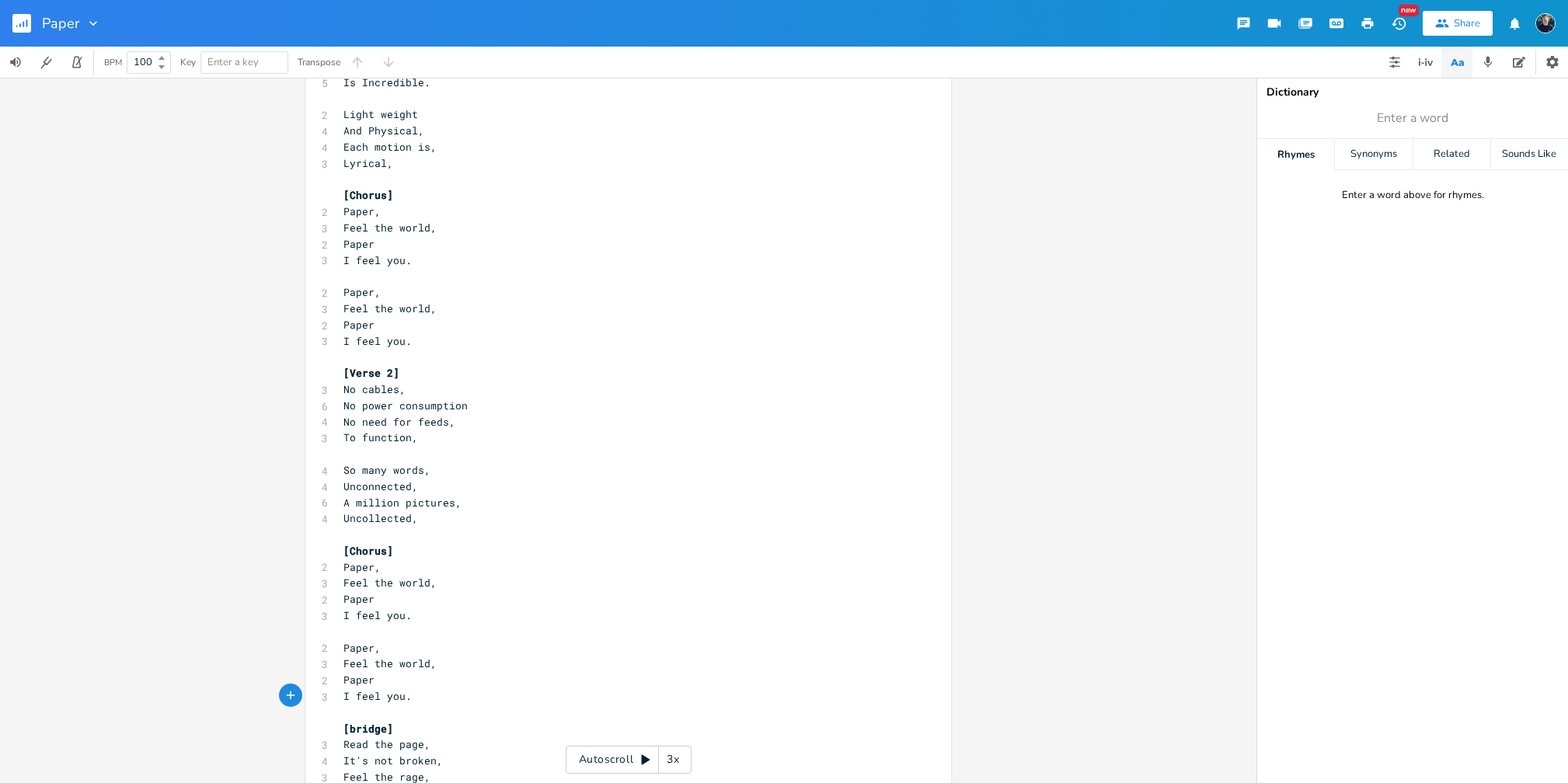
scroll to position [251, 0]
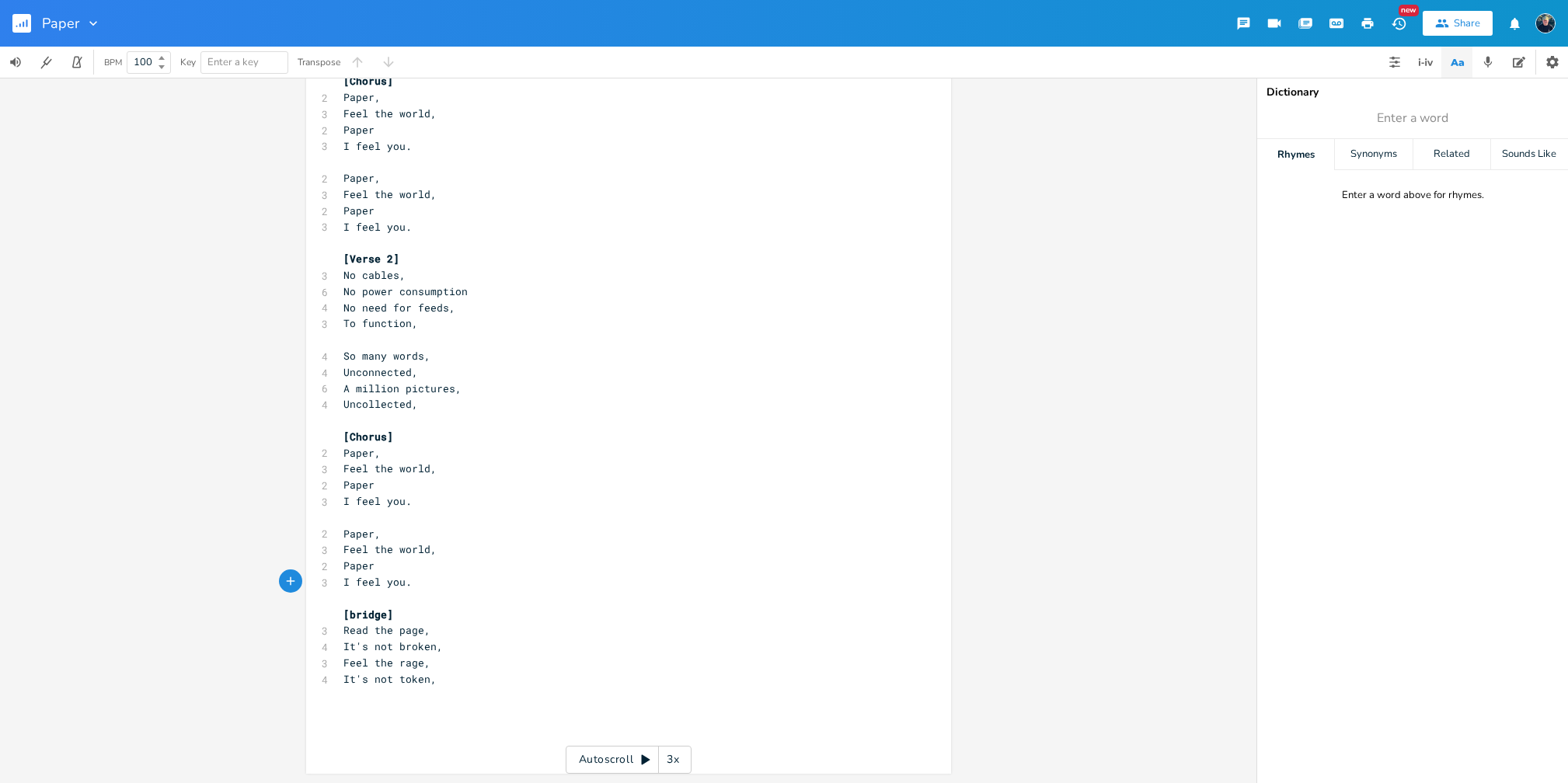
drag, startPoint x: 381, startPoint y: 613, endPoint x: 415, endPoint y: 652, distance: 51.7
click at [381, 613] on span "[bridge]" at bounding box center [368, 614] width 49 height 14
type textarea "chor"
type textarea "ir backing"
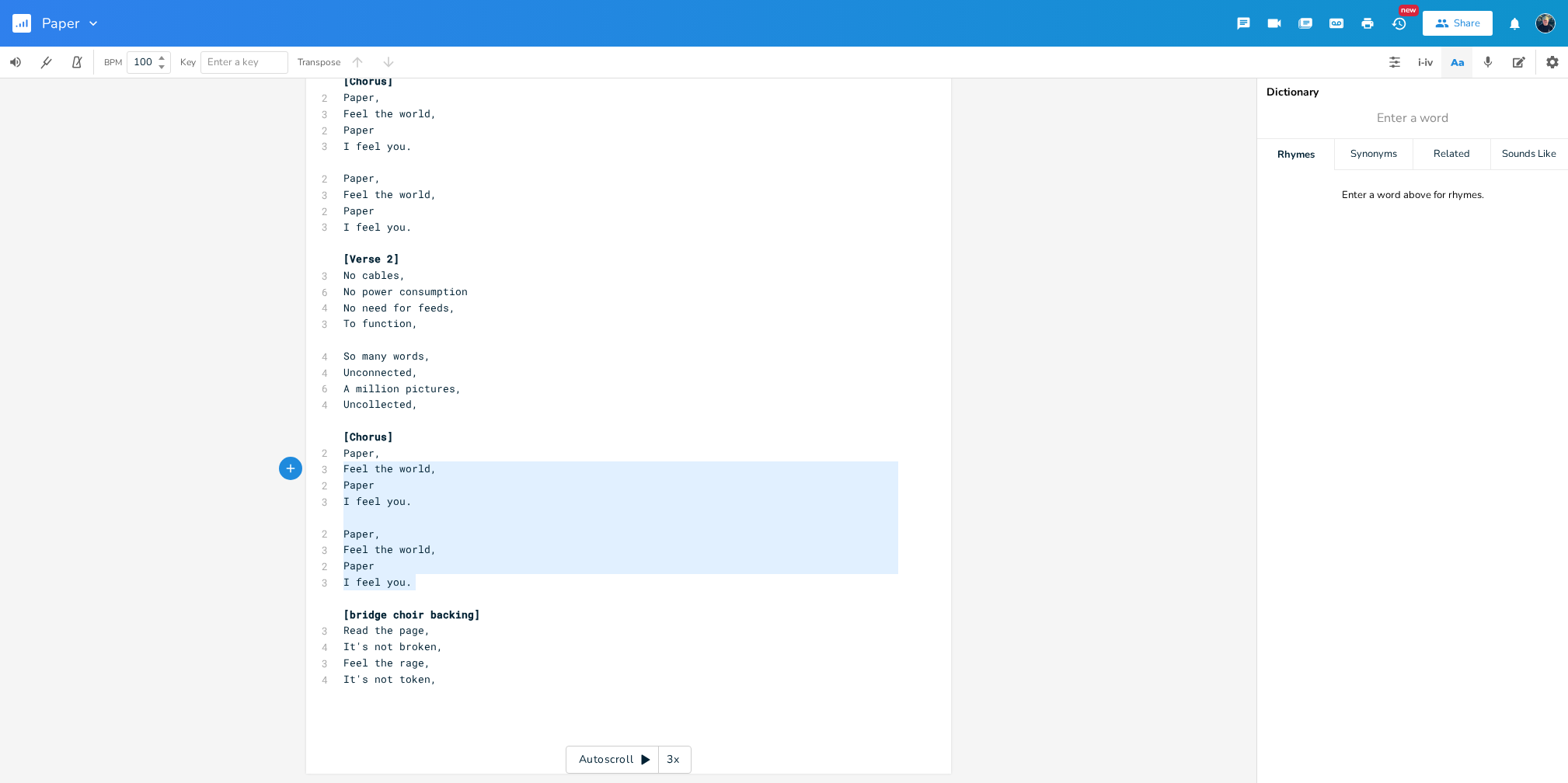
type textarea "[Chorus] Paper, Feel the world, Paper I feel you. Paper, Feel the world, Paper …"
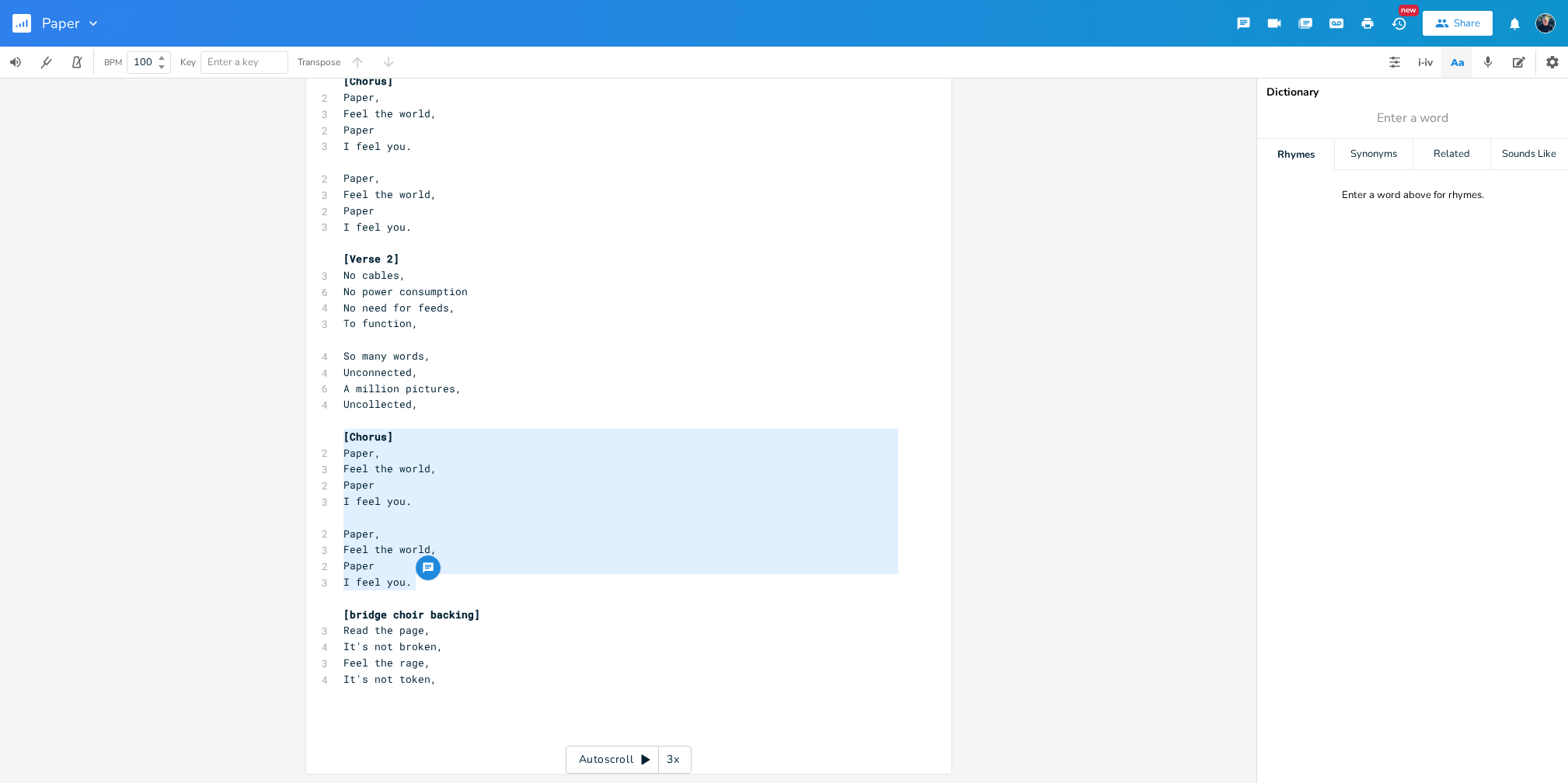
drag, startPoint x: 408, startPoint y: 583, endPoint x: 330, endPoint y: 431, distance: 170.8
click at [330, 431] on div "[Chorus] Paper, Feel the world, Paper I feel you. Paper, Feel the world, Paper …" at bounding box center [628, 304] width 645 height 938
click at [367, 715] on pre "​" at bounding box center [621, 711] width 561 height 16
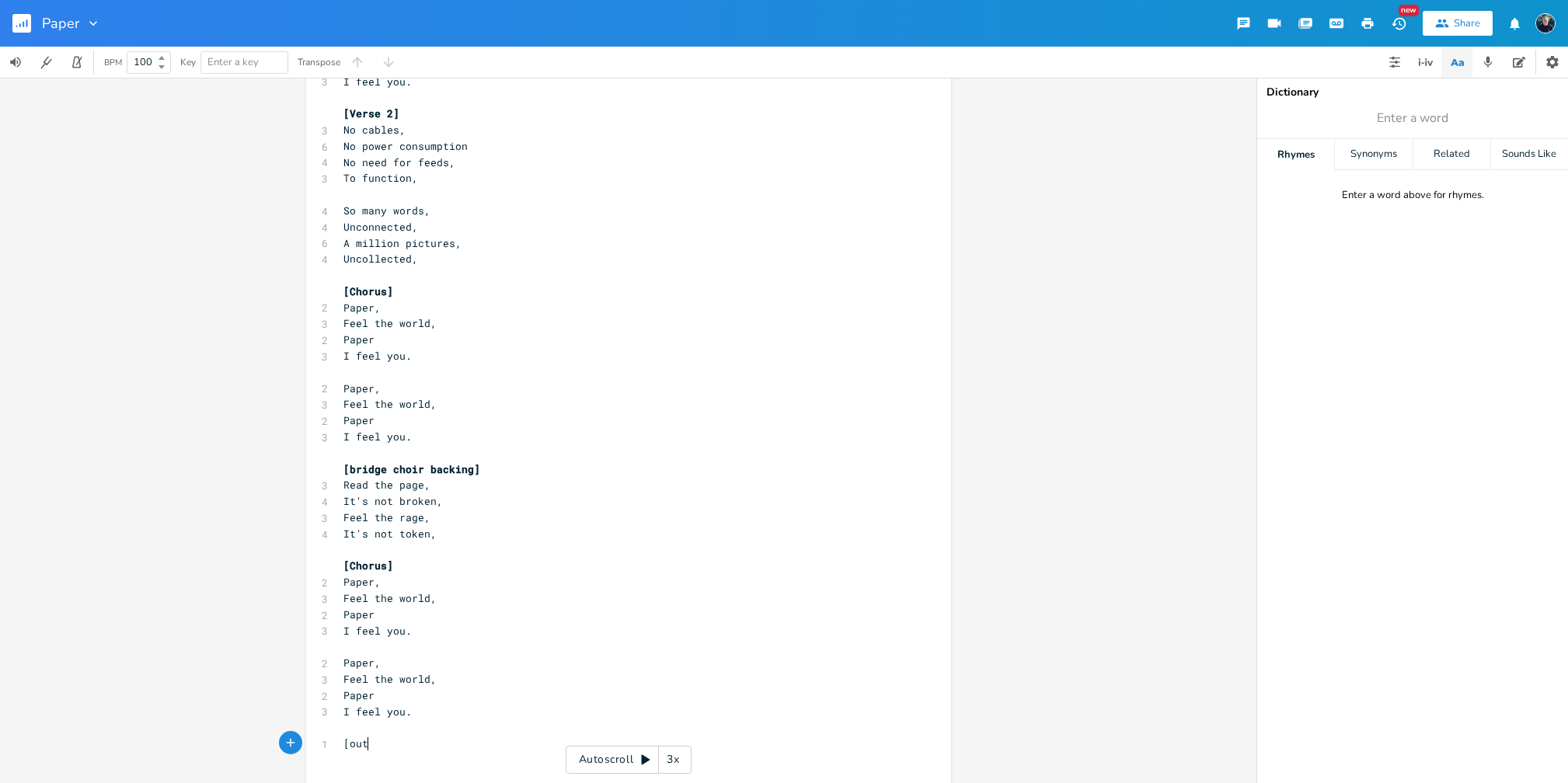
scroll to position [0, 26]
type textarea "[outro]"
type textarea "I"
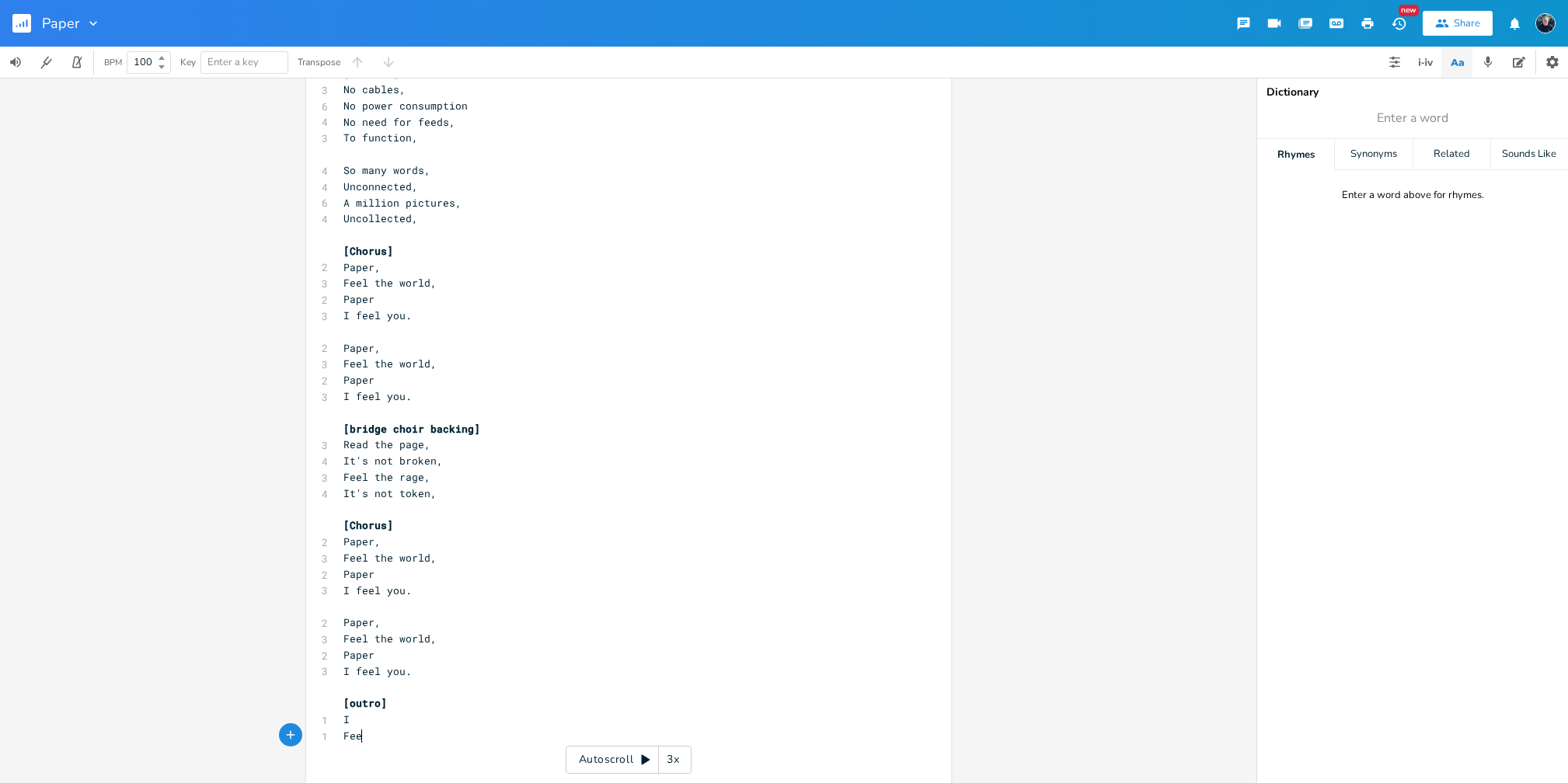
type textarea "Feel"
type textarea "You"
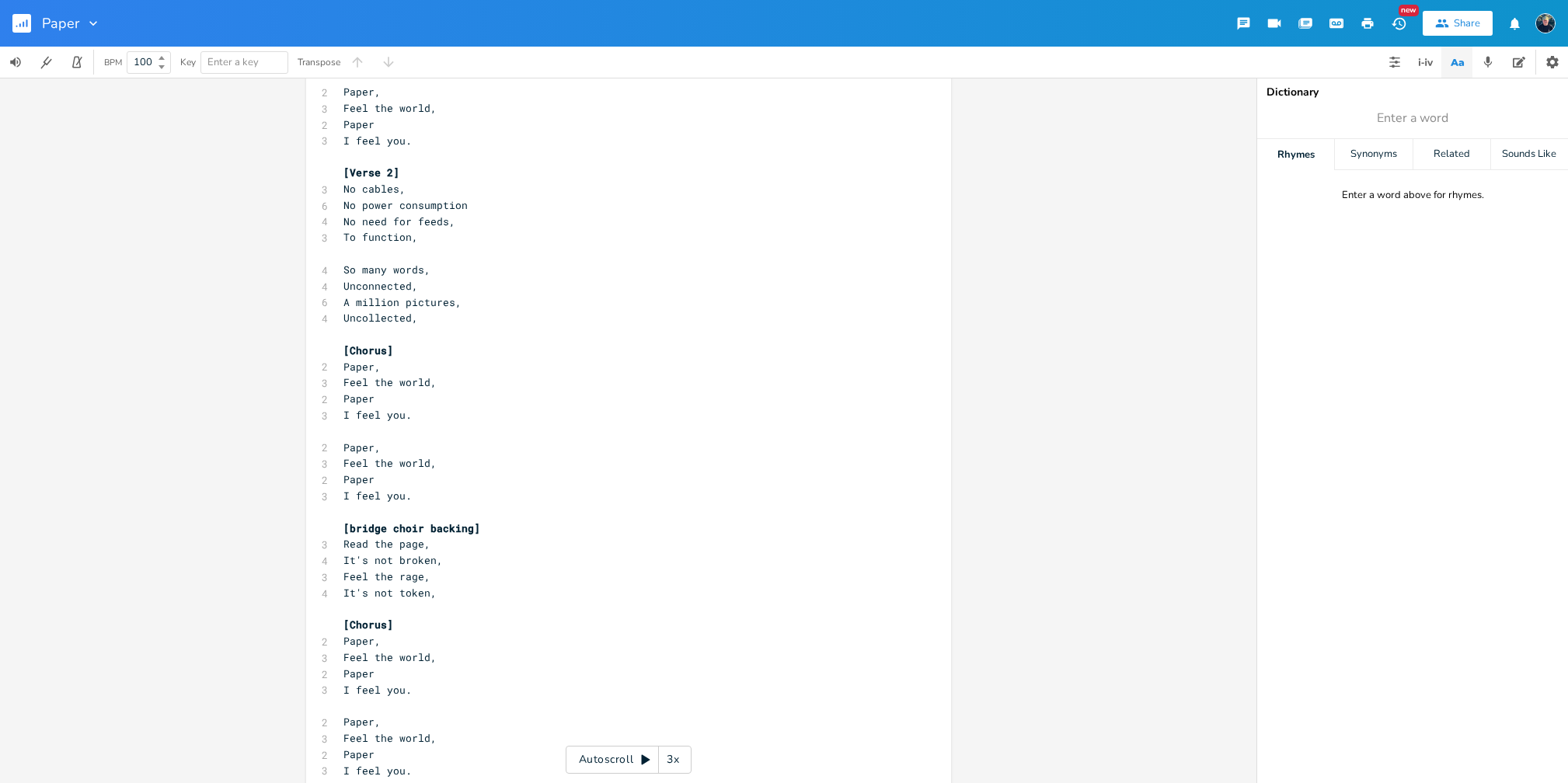
scroll to position [0, 0]
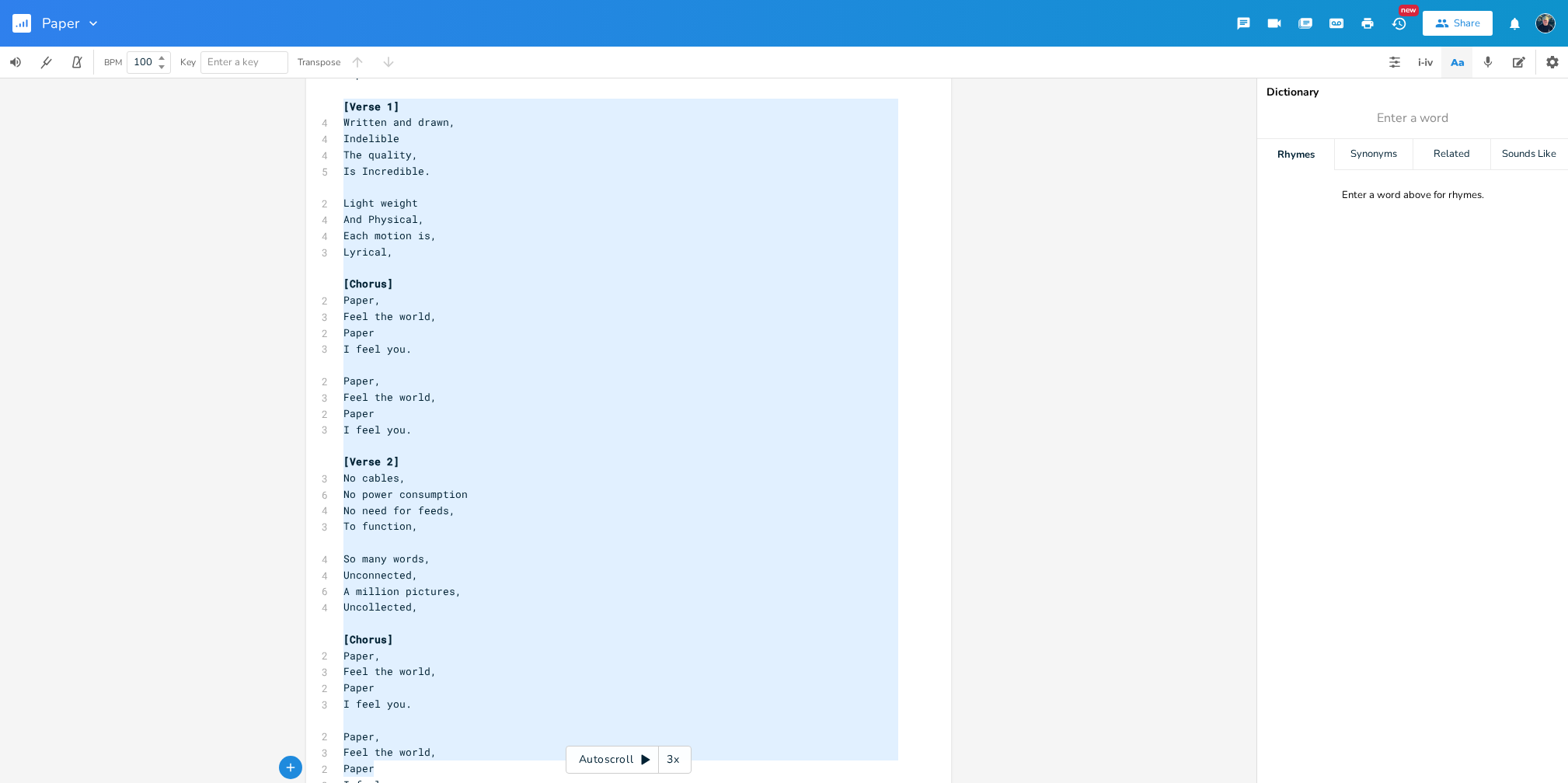
drag, startPoint x: 345, startPoint y: 164, endPoint x: 437, endPoint y: 768, distance: 611.0
click at [437, 768] on div "2 Paper ​ [Verse 1] 4 Written and drawn, 4 Indelible 4 The quality, 5 Is Incred…" at bounding box center [621, 623] width 561 height 1115
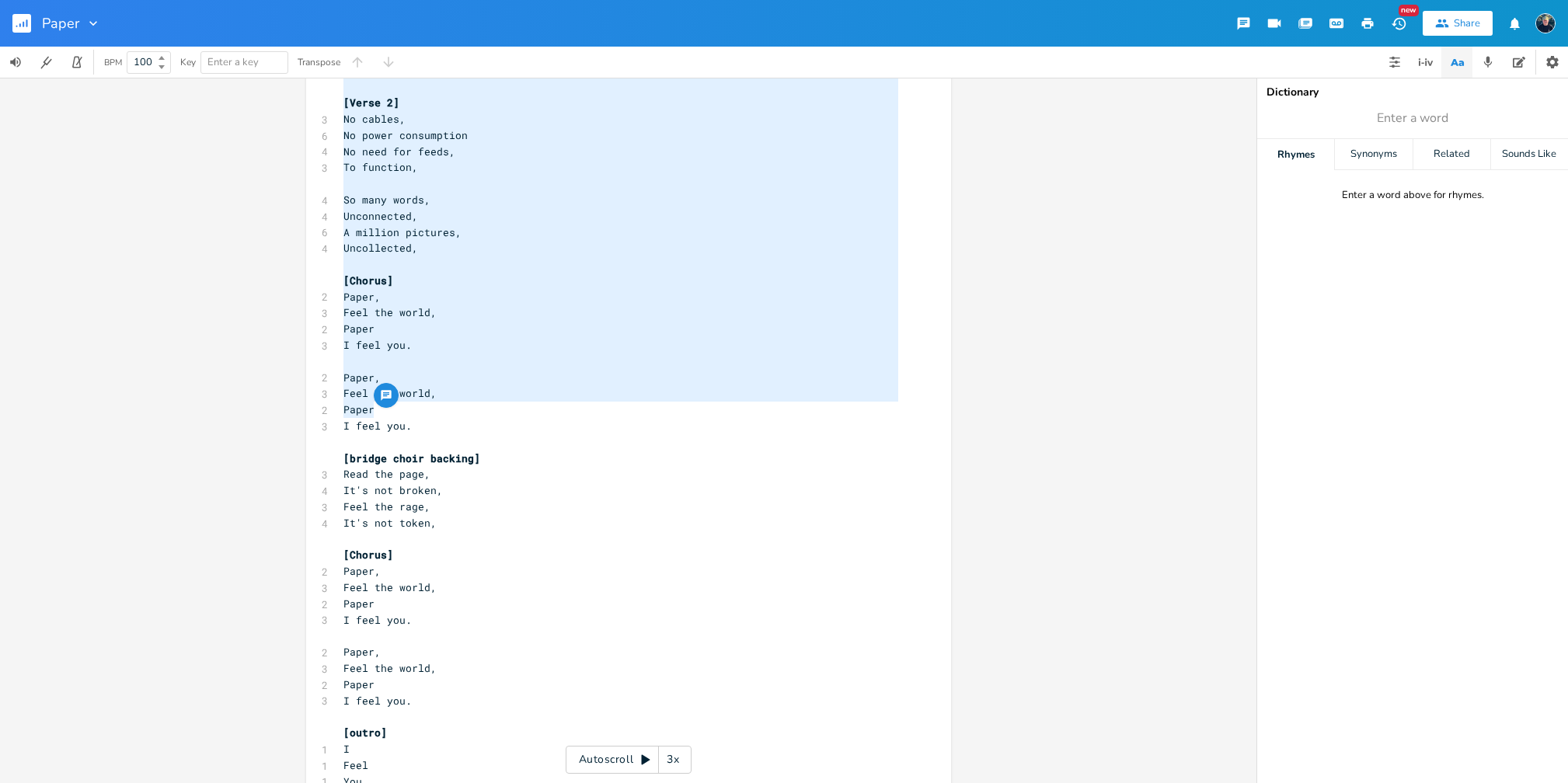
scroll to position [477, 0]
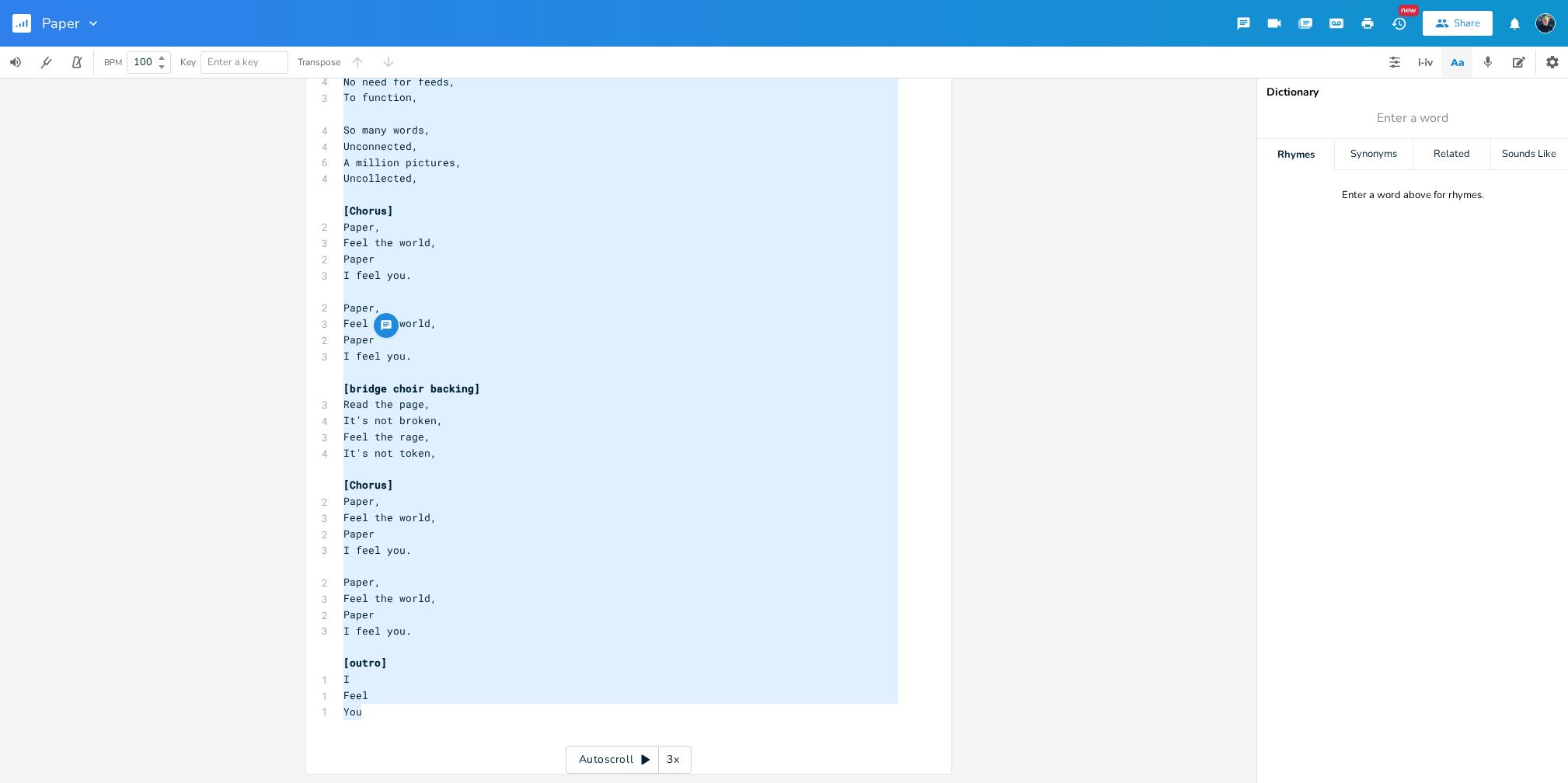
click at [376, 707] on pre "You" at bounding box center [621, 711] width 561 height 16
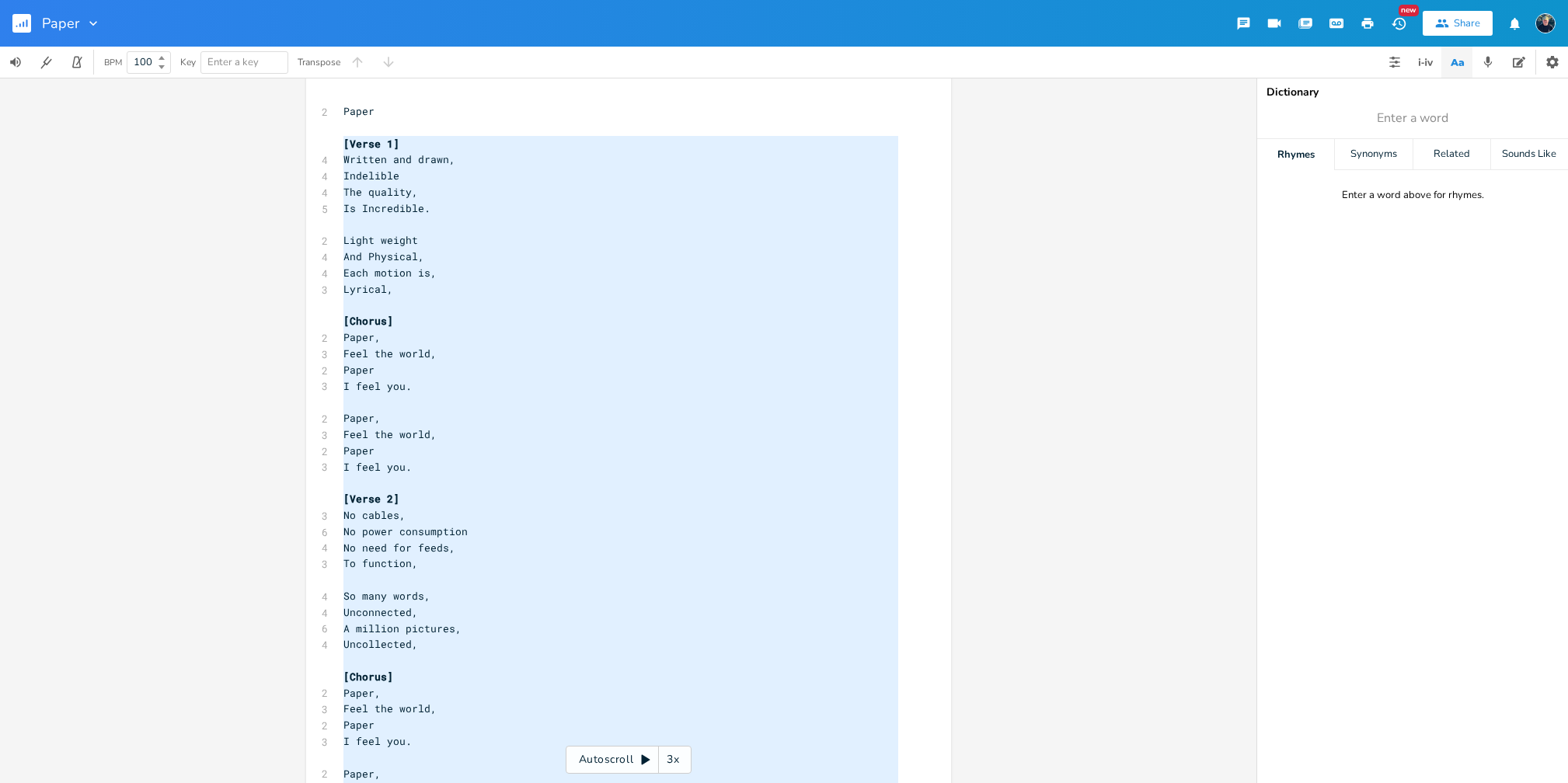
scroll to position [0, 0]
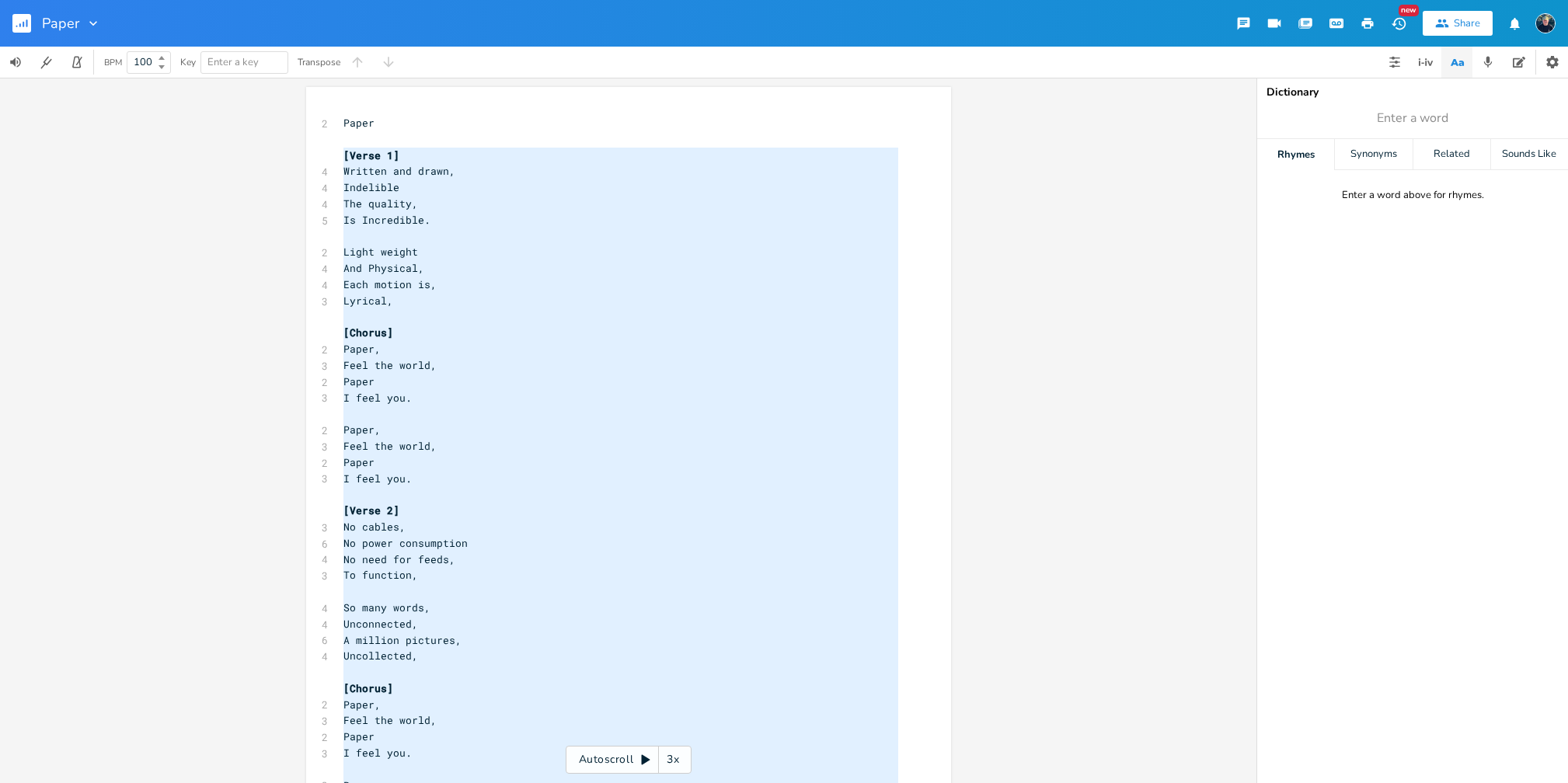
type textarea "[Verse 1] Written and drawn, Indelible The quality, Is Incredible. Light weight…"
